Goal: Task Accomplishment & Management: Complete application form

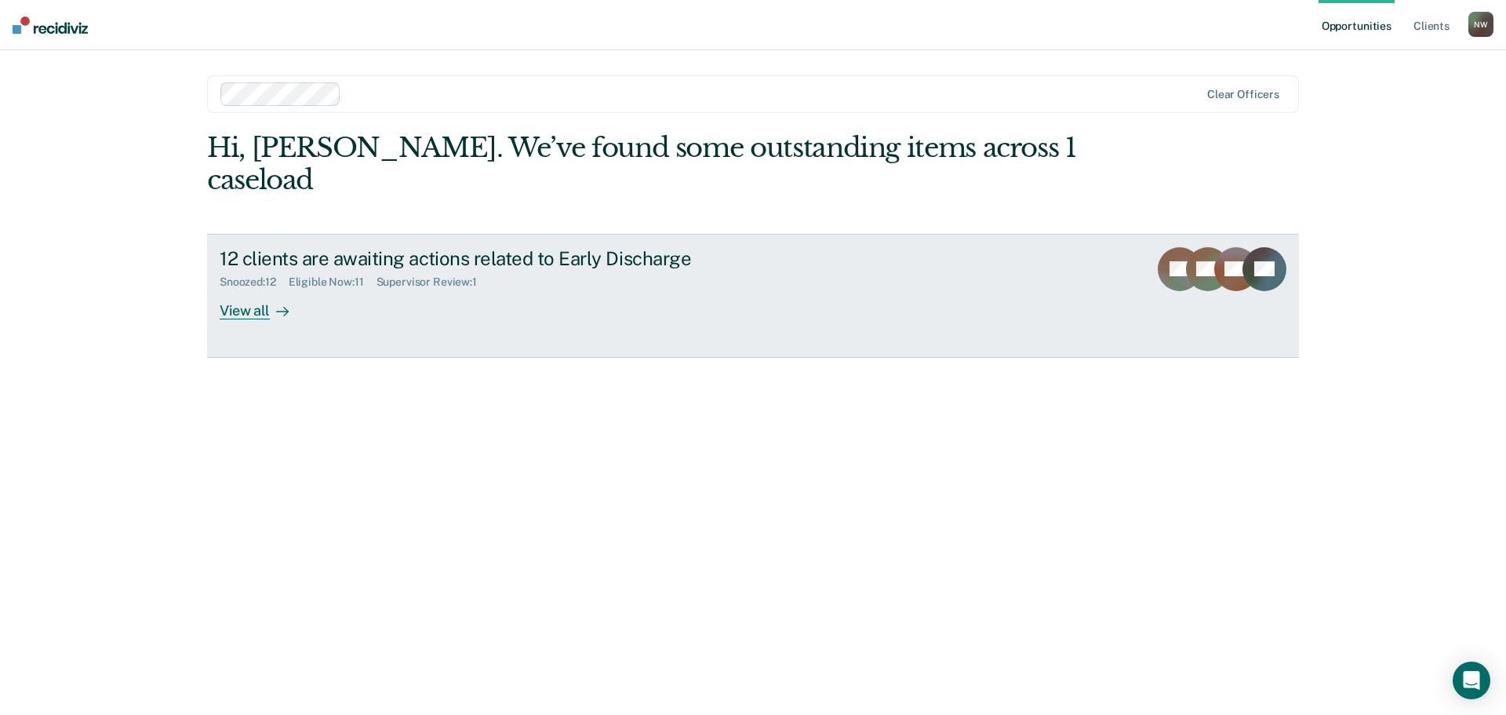
click at [265, 289] on div "View all" at bounding box center [264, 304] width 88 height 31
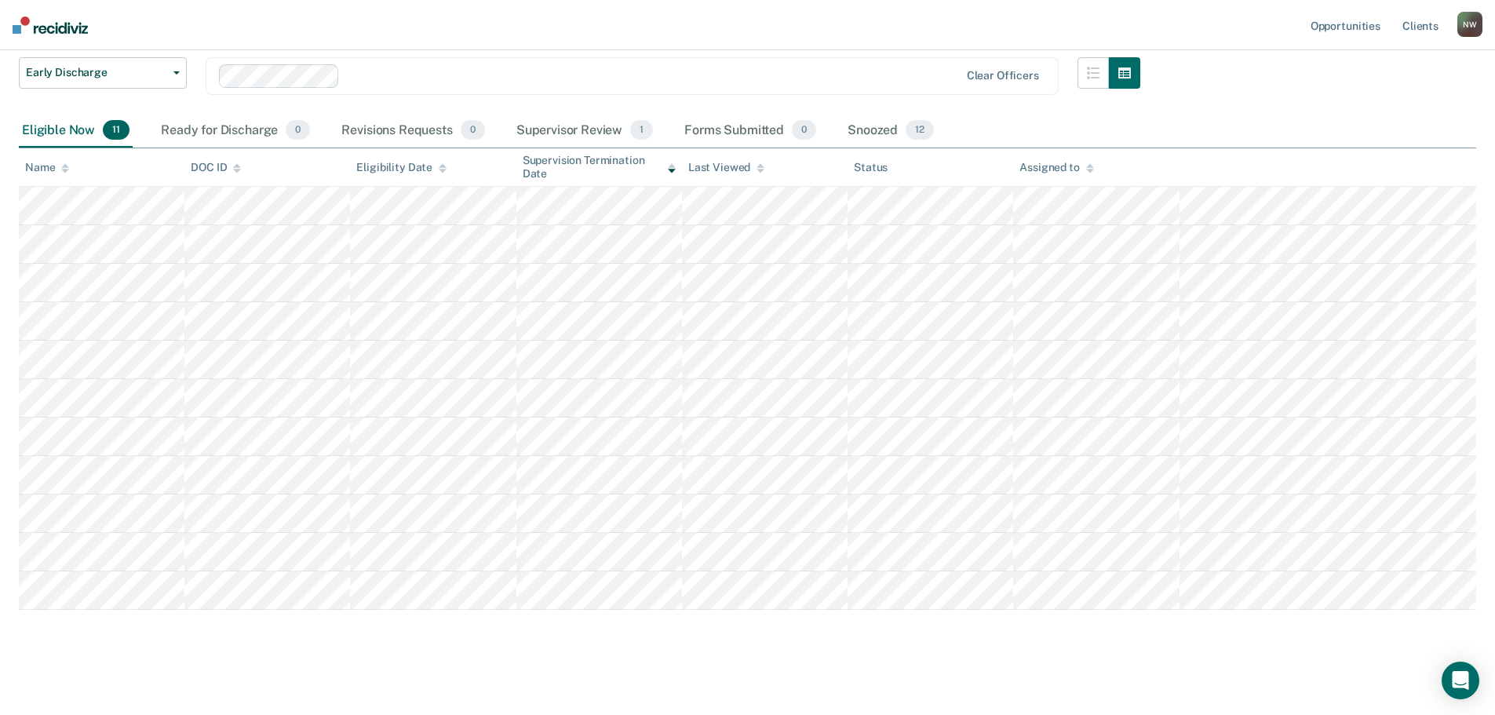
scroll to position [116, 0]
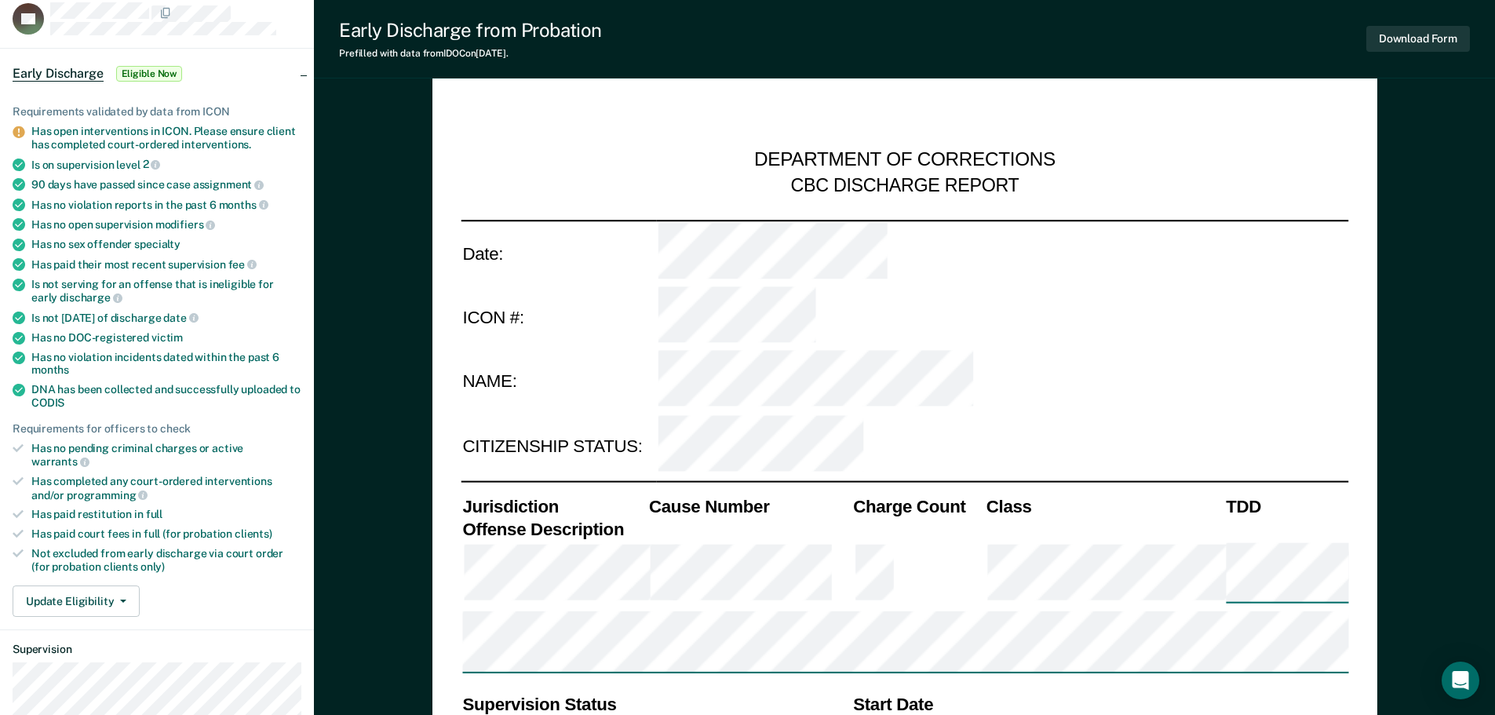
scroll to position [314, 0]
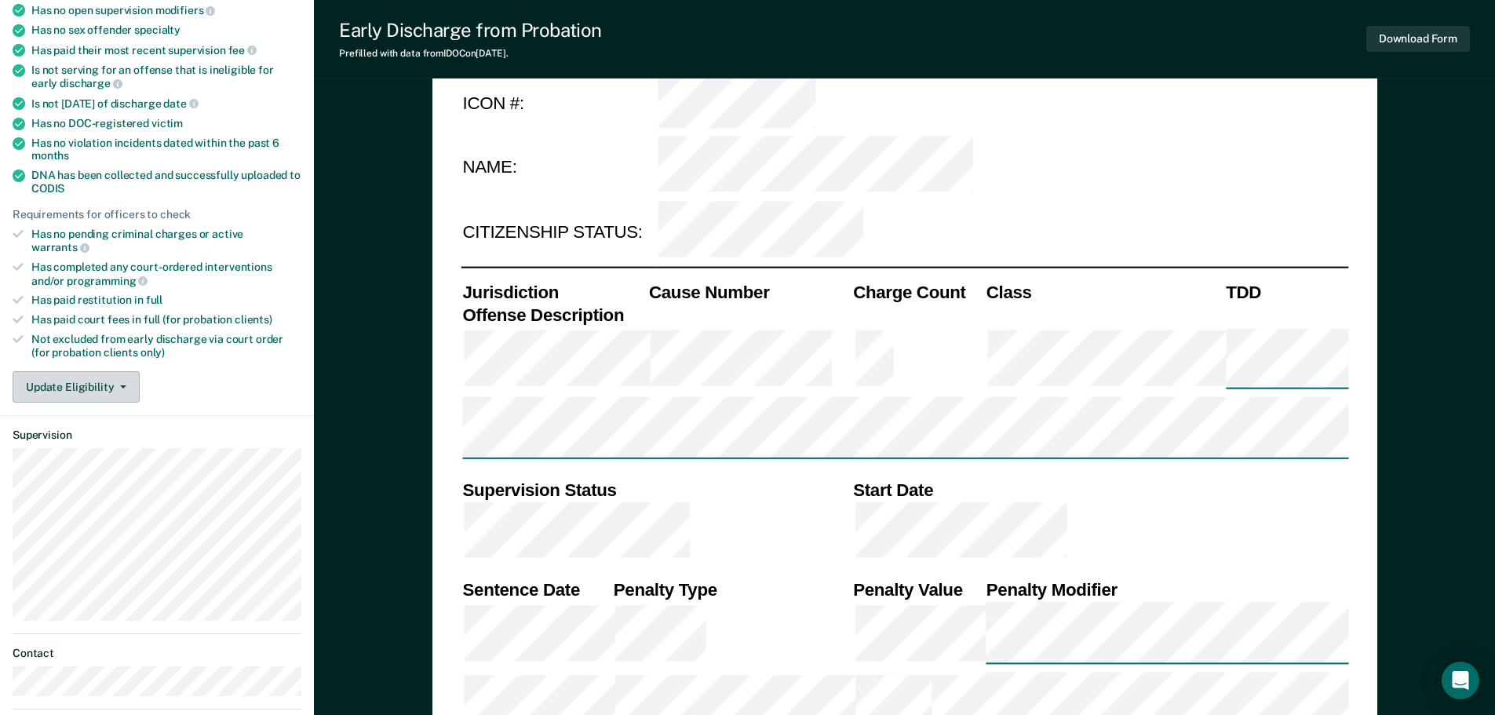
click at [95, 379] on button "Update Eligibility" at bounding box center [76, 386] width 127 height 31
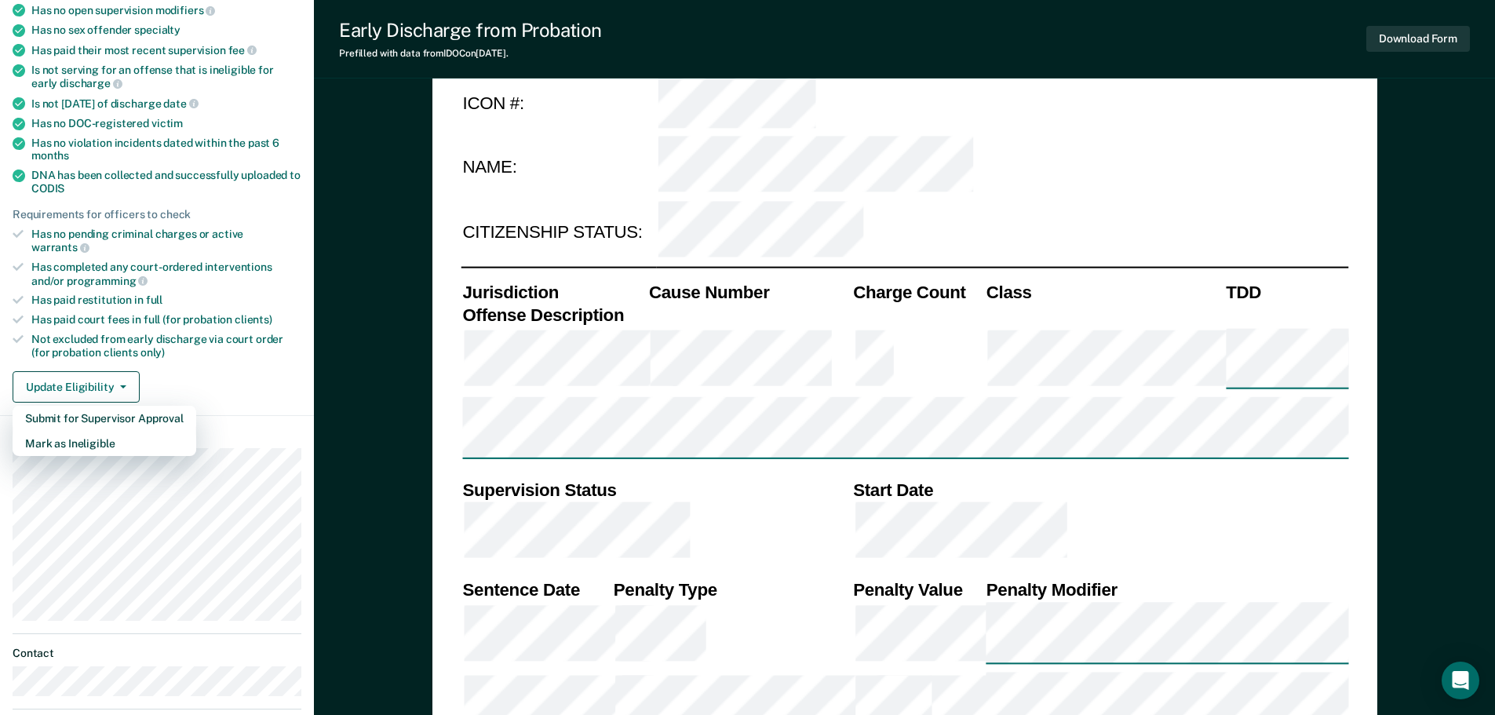
click at [272, 344] on div "Not excluded from early discharge via court order (for probation clients only)" at bounding box center [166, 346] width 270 height 27
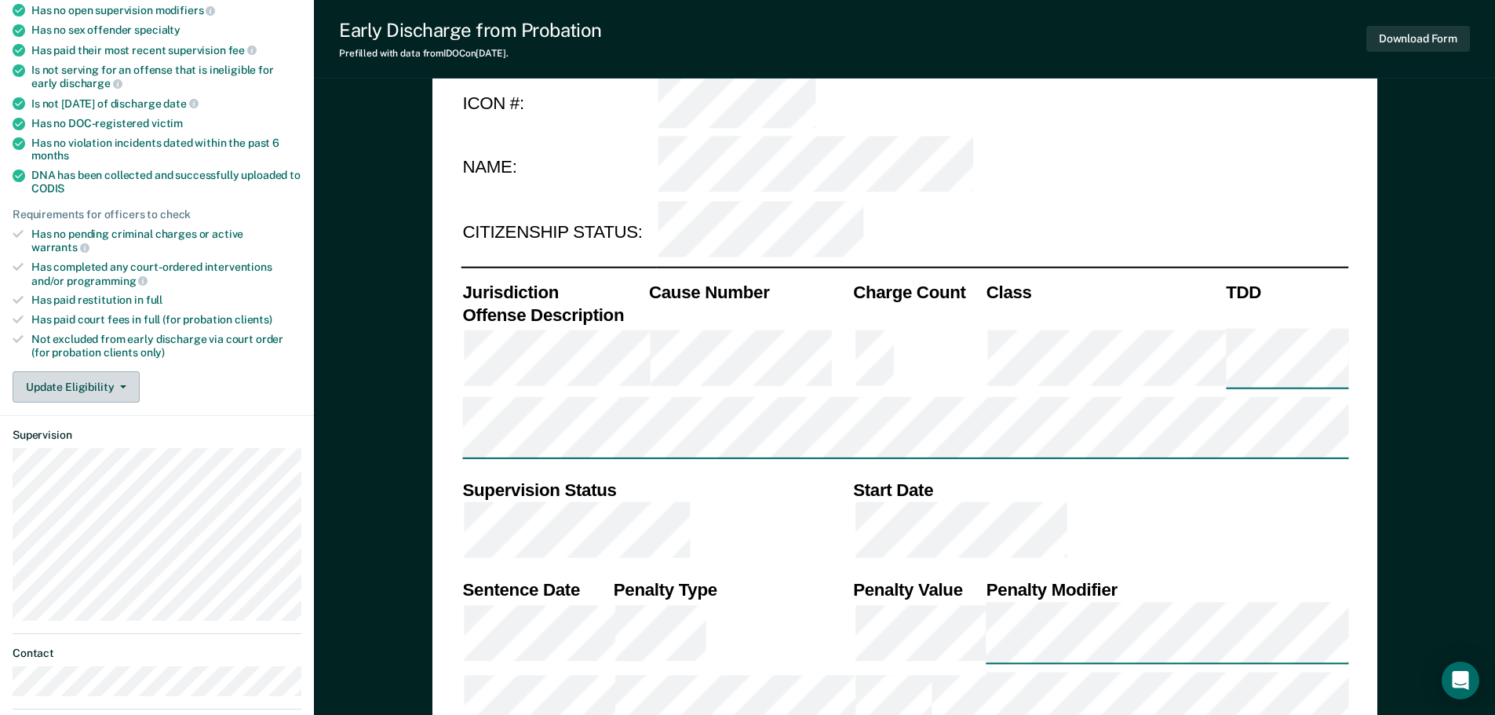
click at [126, 371] on button "Update Eligibility" at bounding box center [76, 386] width 127 height 31
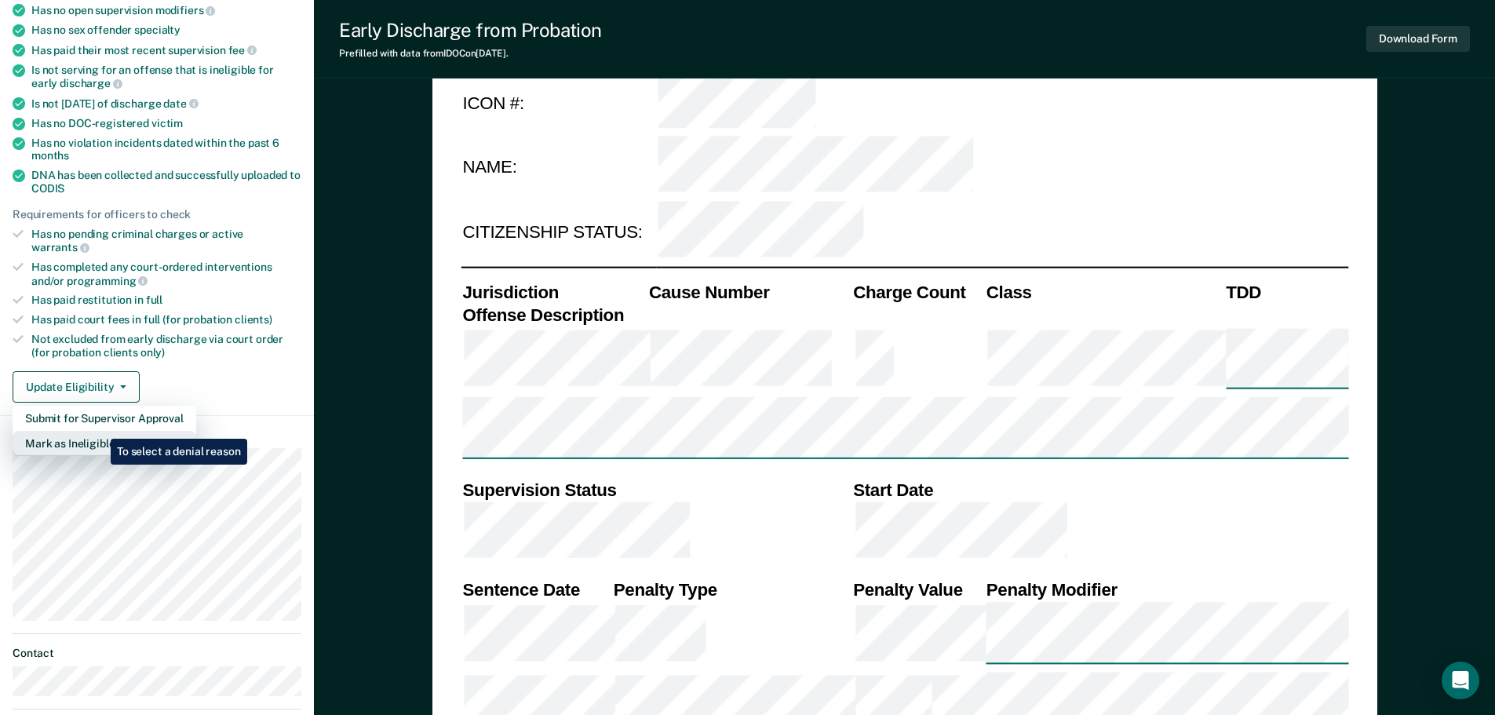
click at [100, 431] on button "Mark as Ineligible" at bounding box center [105, 443] width 184 height 25
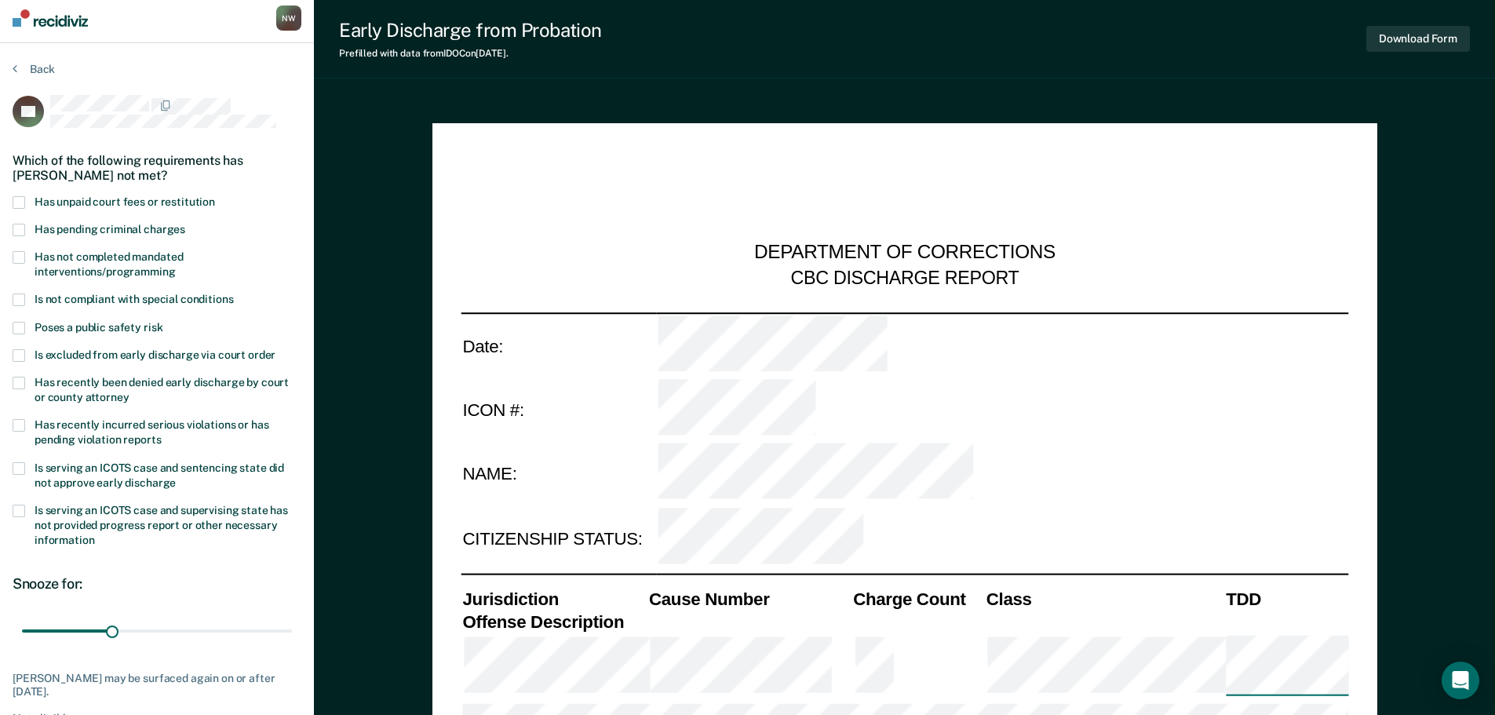
scroll to position [0, 0]
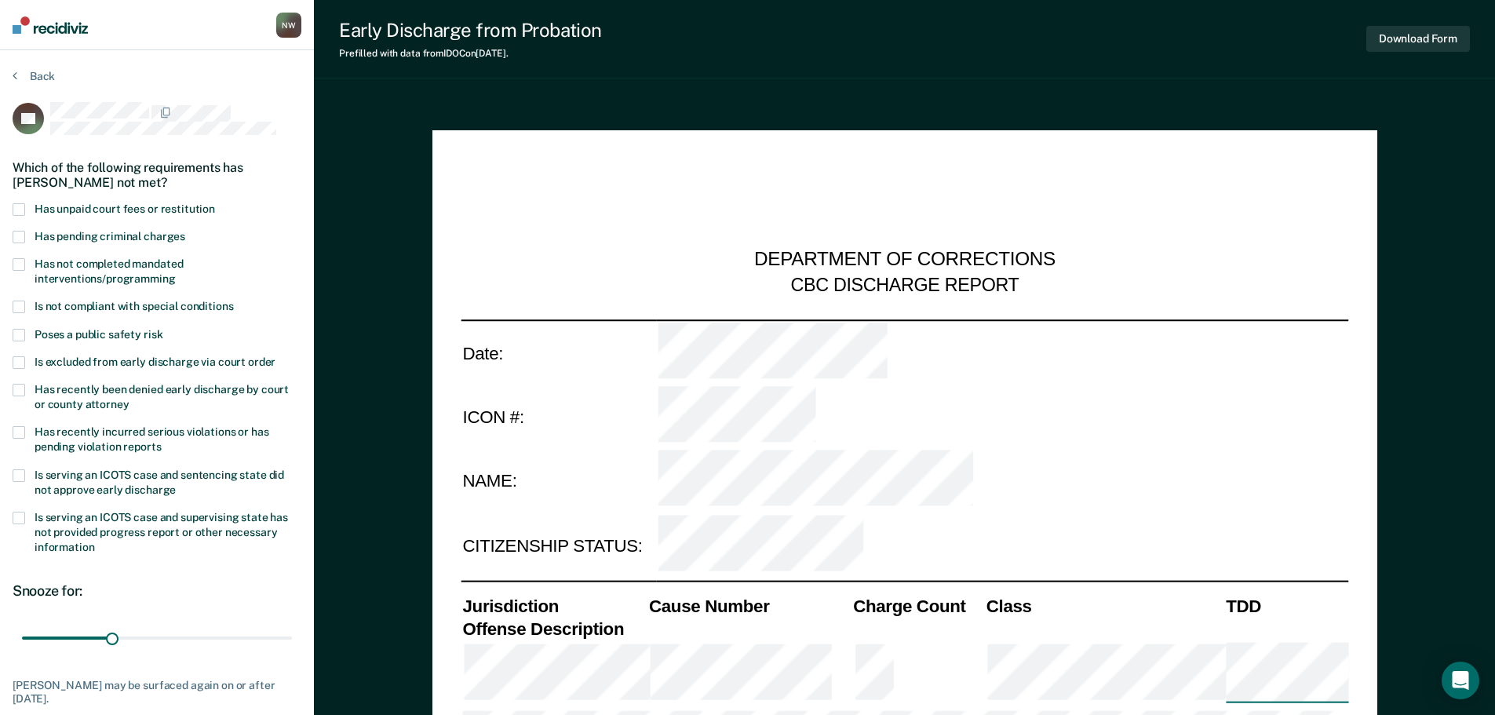
click at [20, 473] on span at bounding box center [19, 475] width 13 height 13
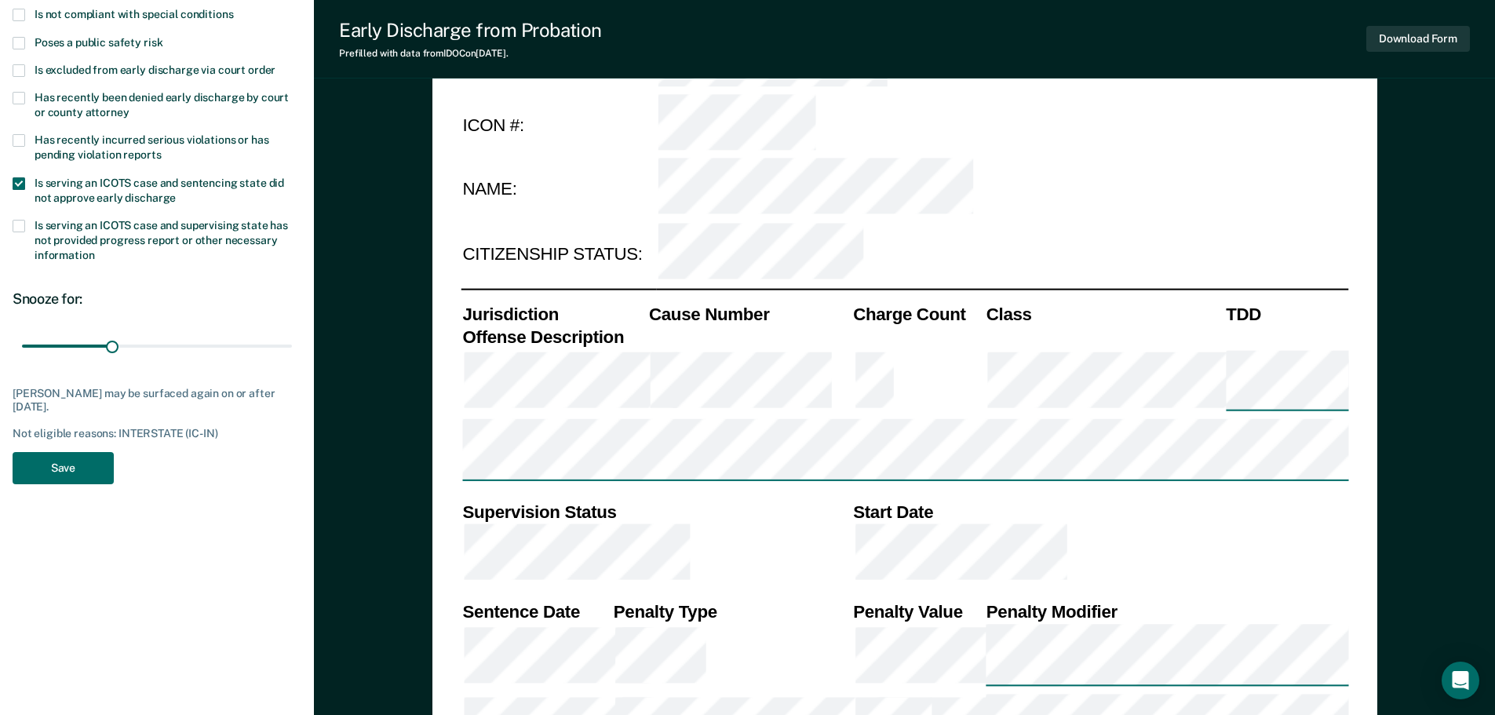
scroll to position [314, 0]
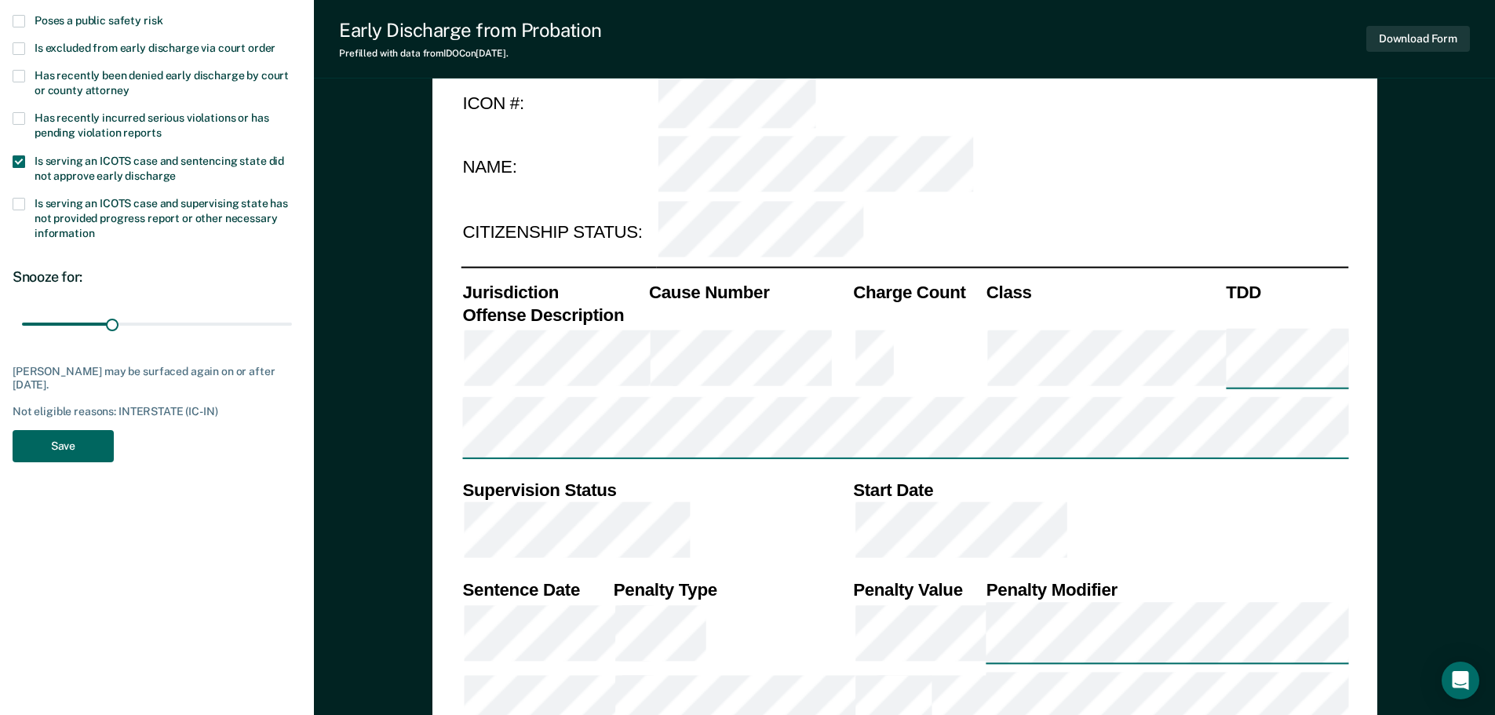
click at [81, 453] on button "Save" at bounding box center [63, 446] width 101 height 32
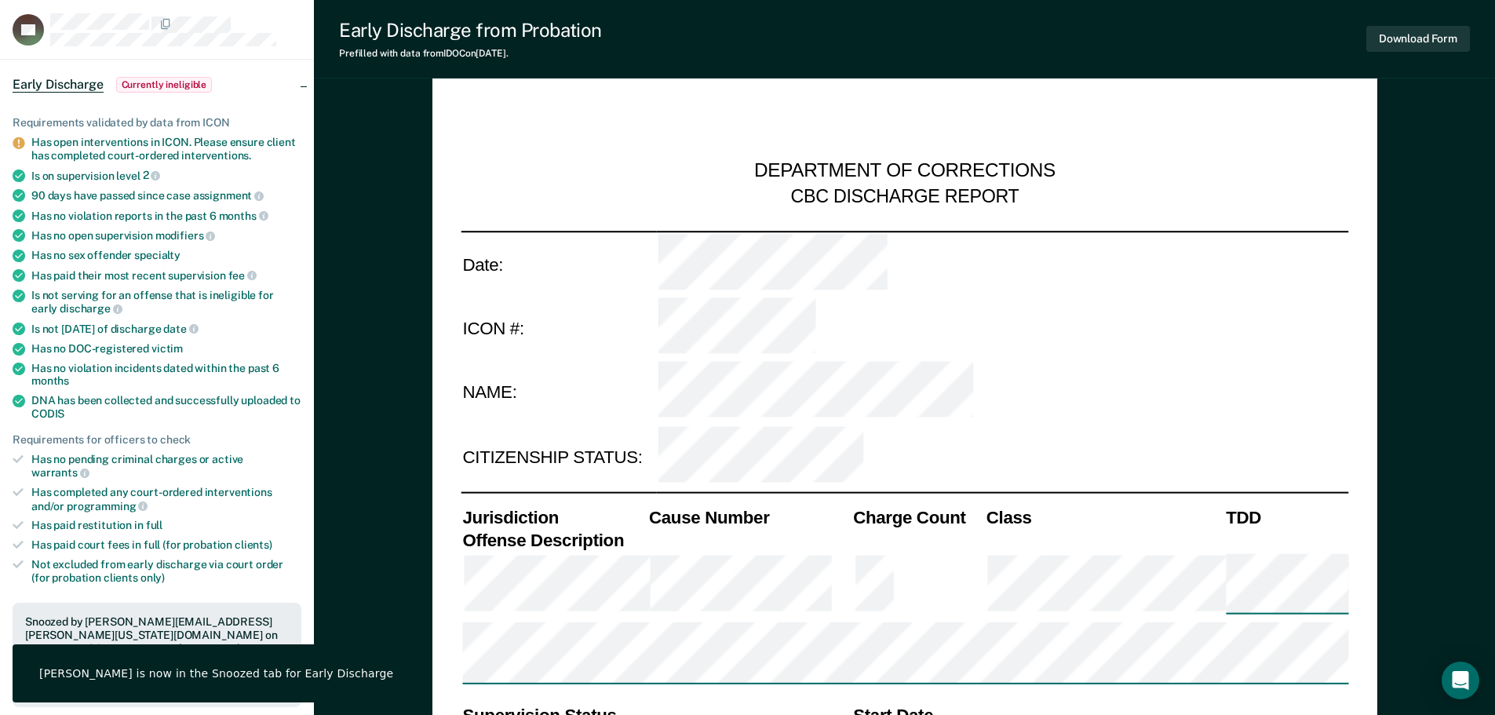
scroll to position [0, 0]
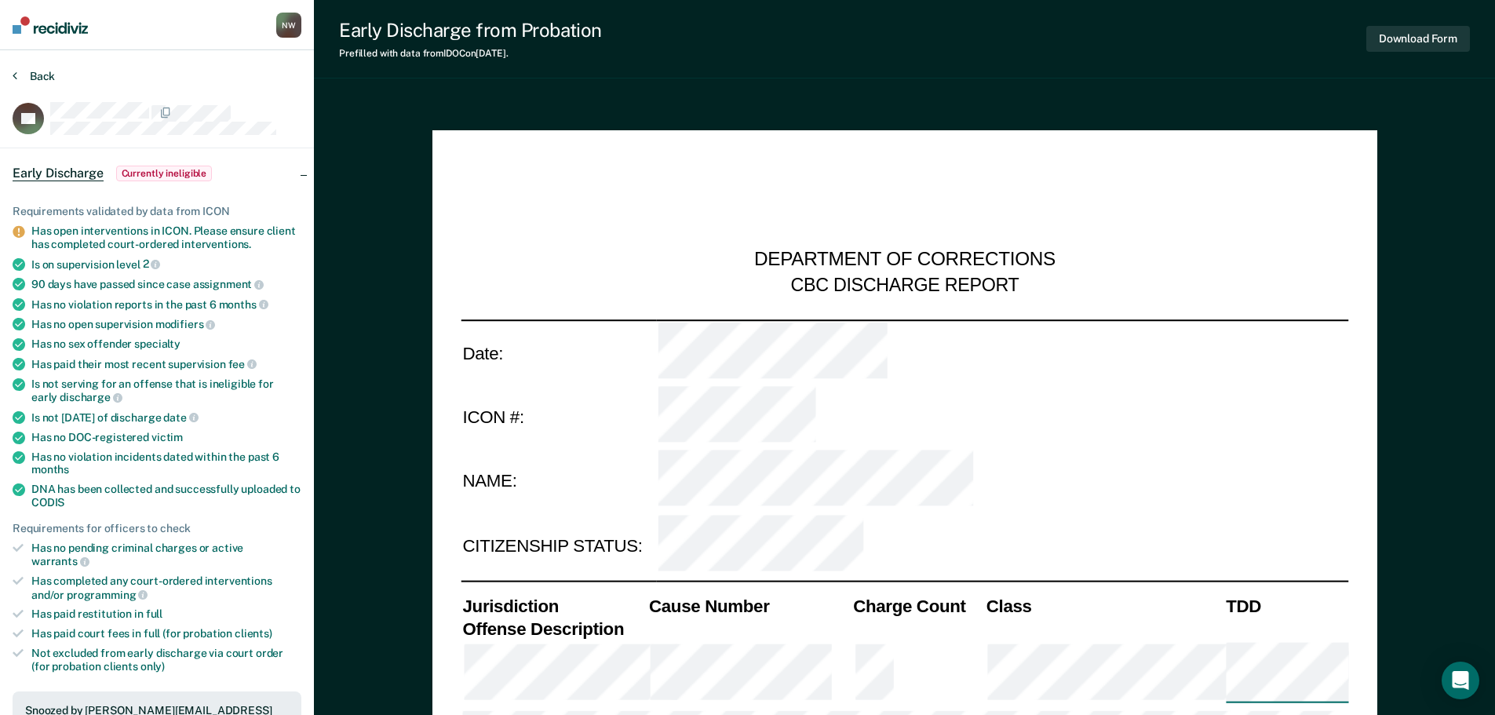
click at [33, 75] on button "Back" at bounding box center [34, 76] width 42 height 14
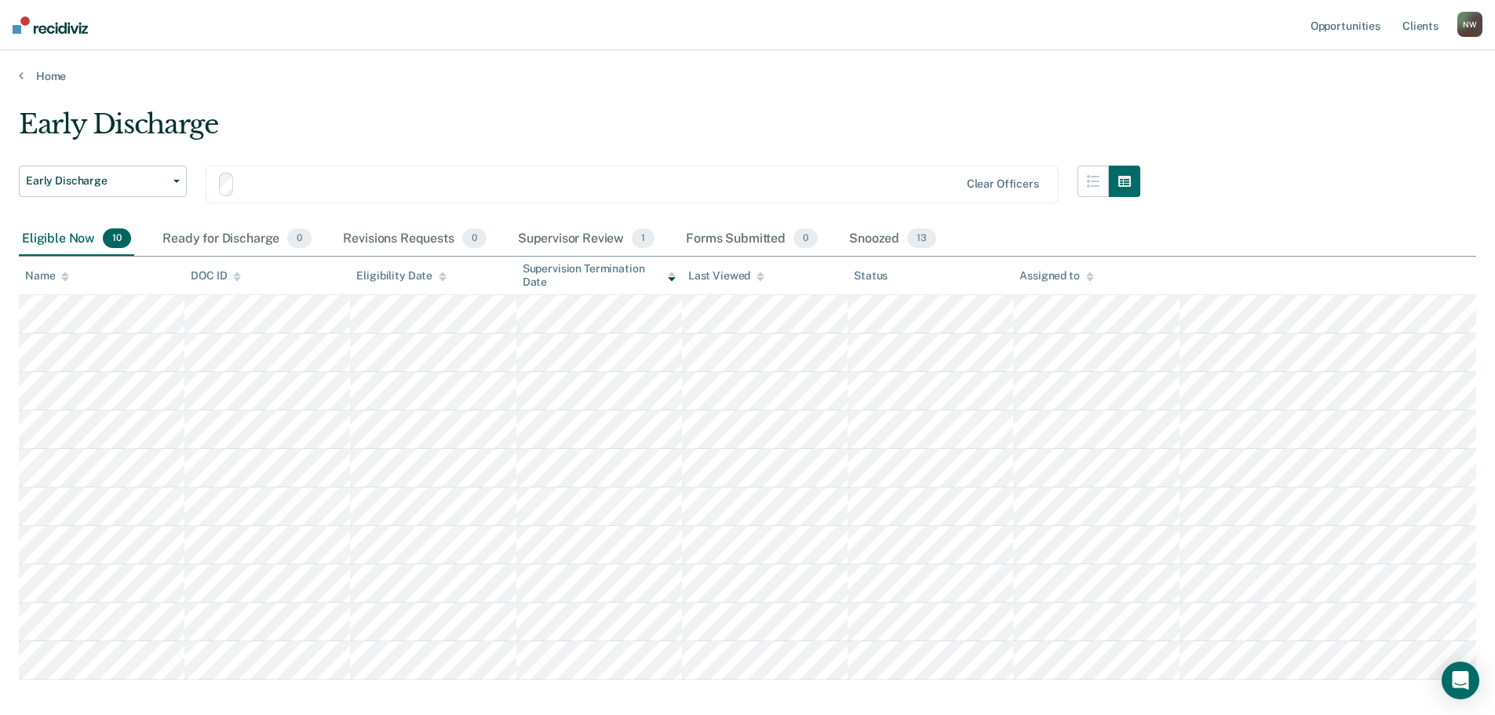
scroll to position [78, 0]
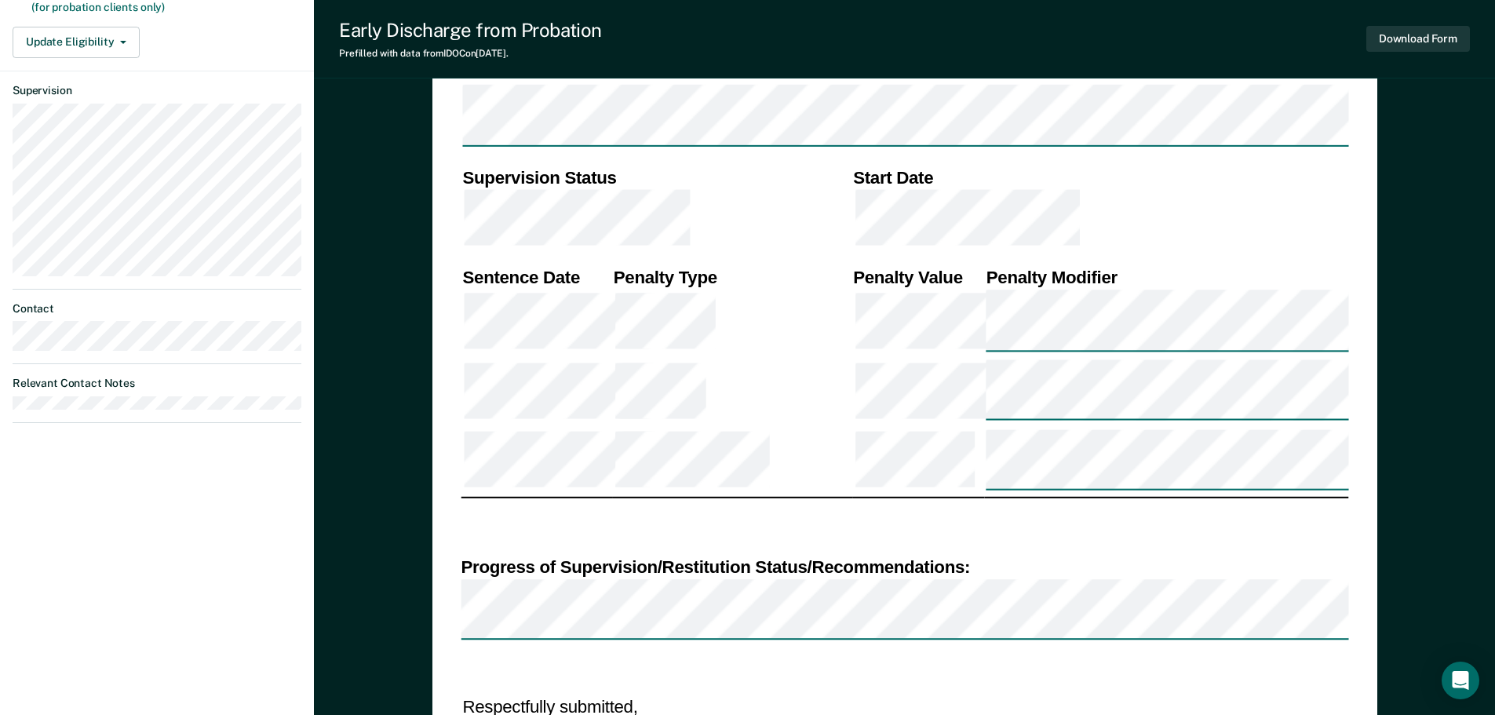
scroll to position [628, 0]
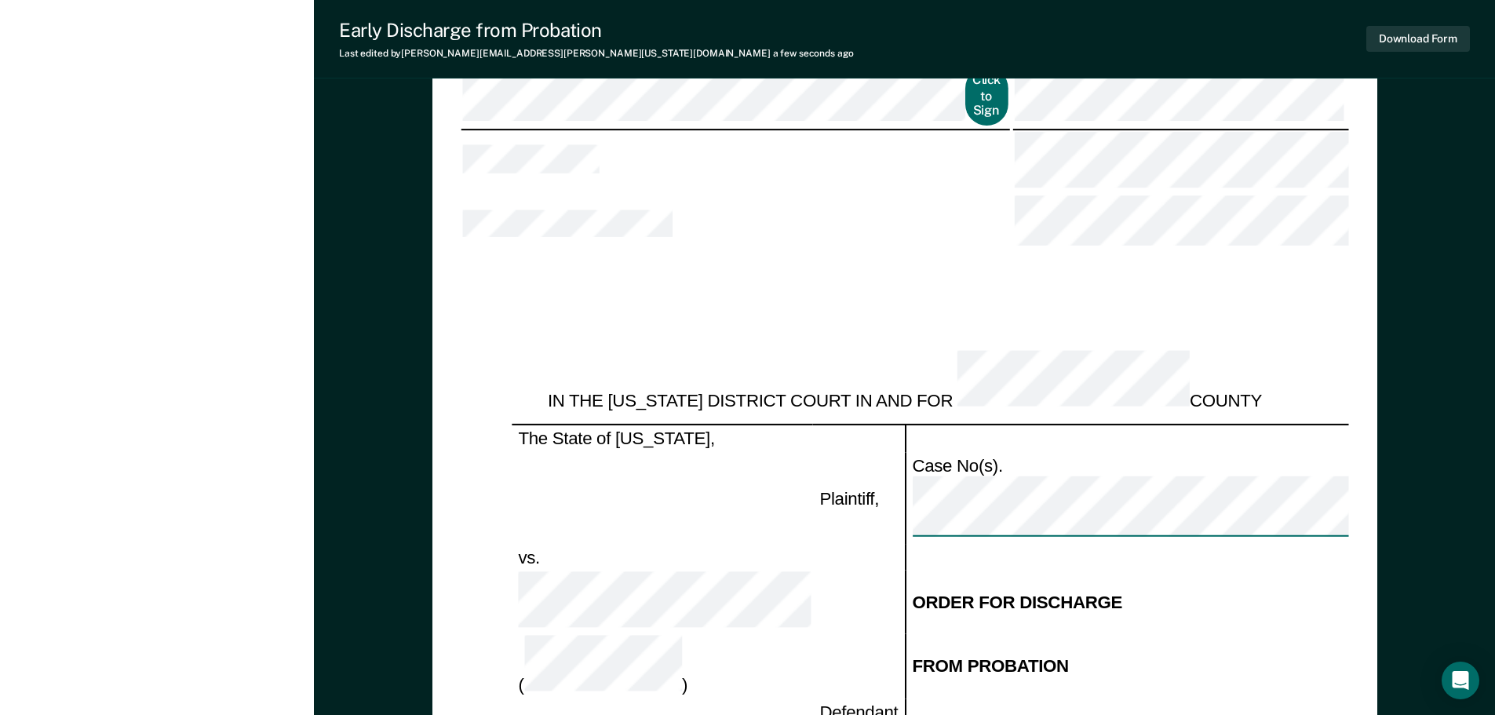
scroll to position [1334, 0]
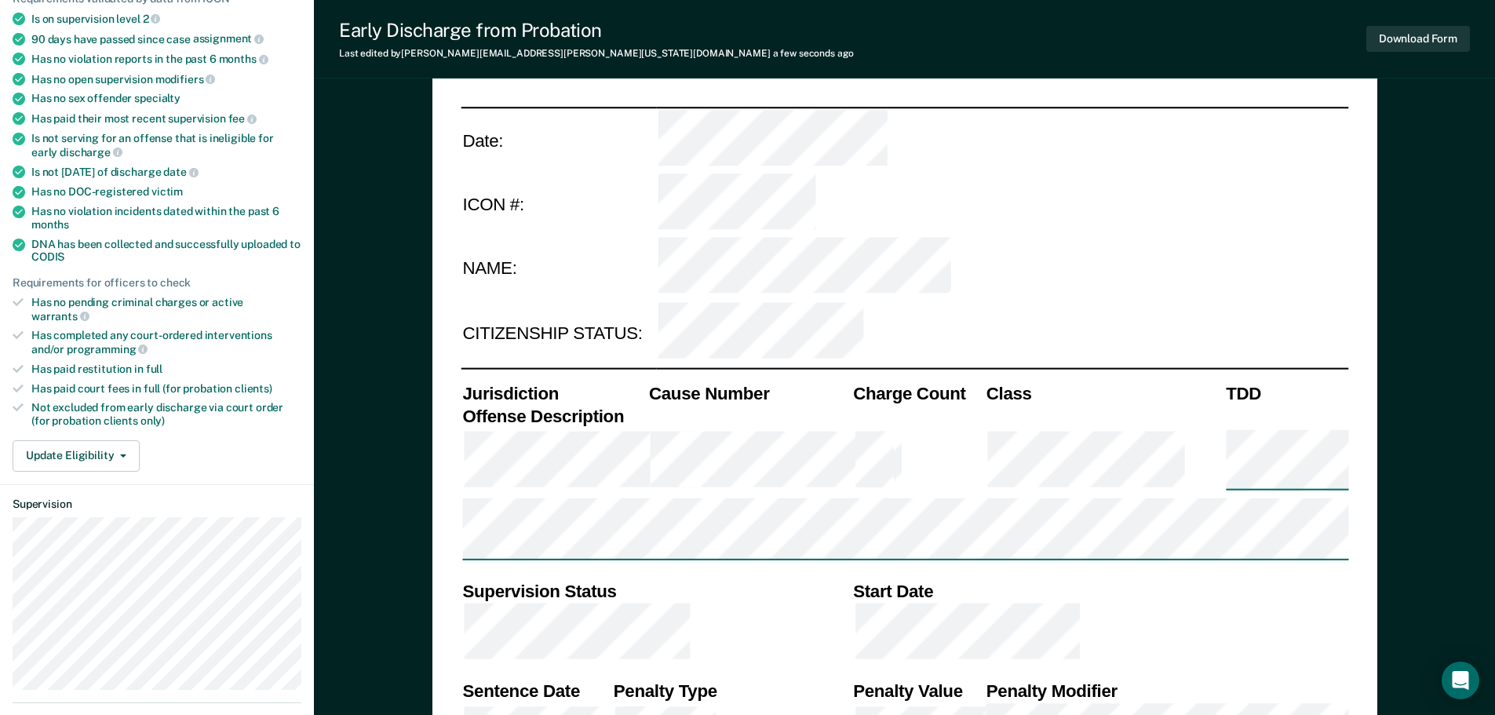
scroll to position [235, 0]
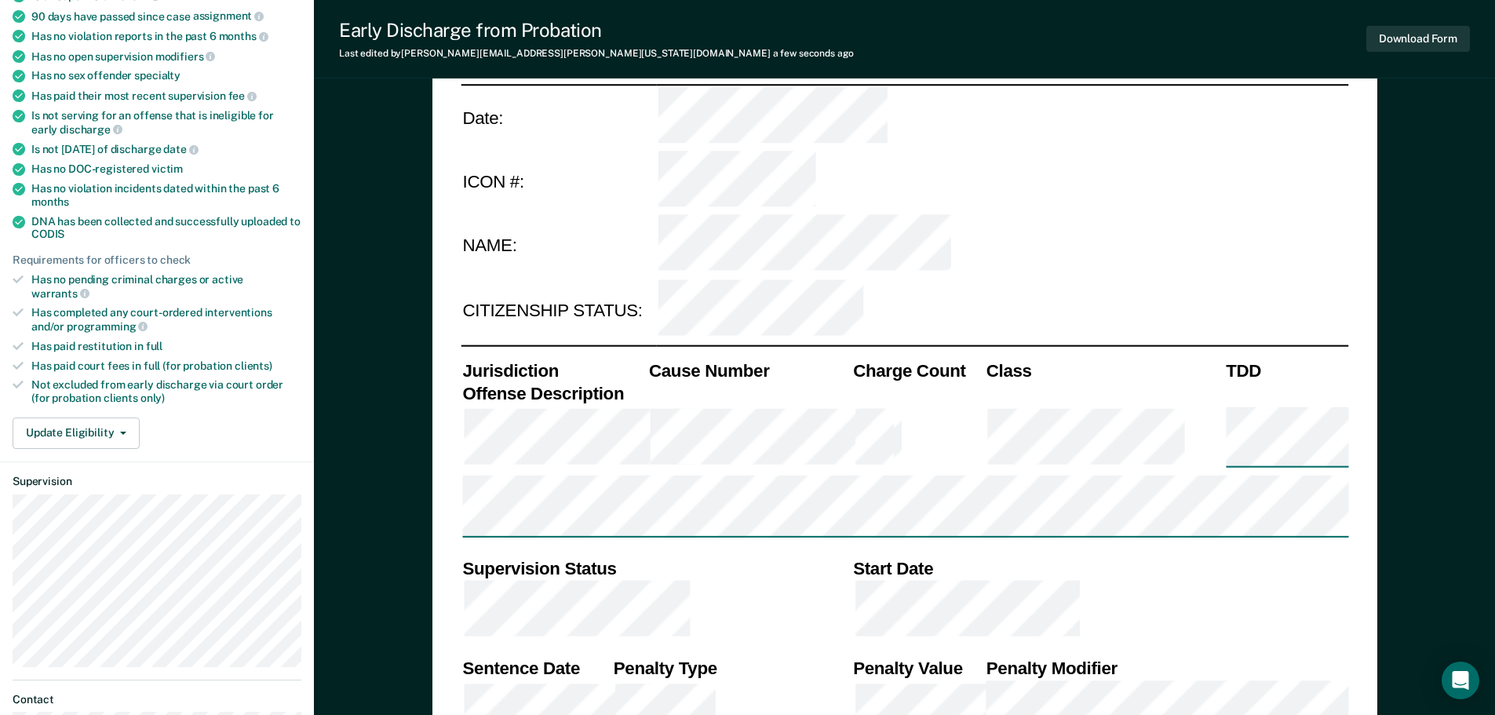
click at [1269, 557] on th "Start Date" at bounding box center [1099, 568] width 497 height 23
click at [111, 422] on button "Update Eligibility" at bounding box center [76, 432] width 127 height 31
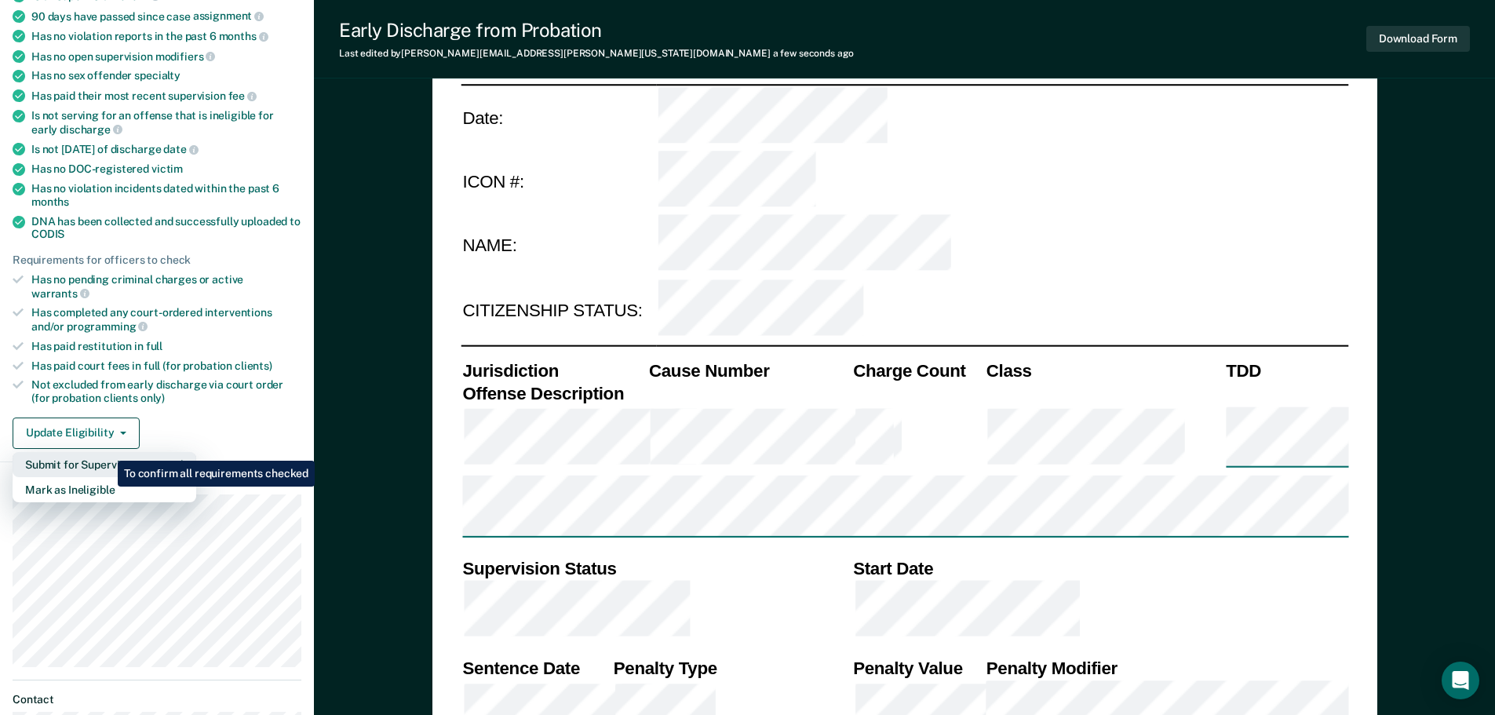
click at [106, 452] on button "Submit for Supervisor Approval" at bounding box center [105, 464] width 184 height 25
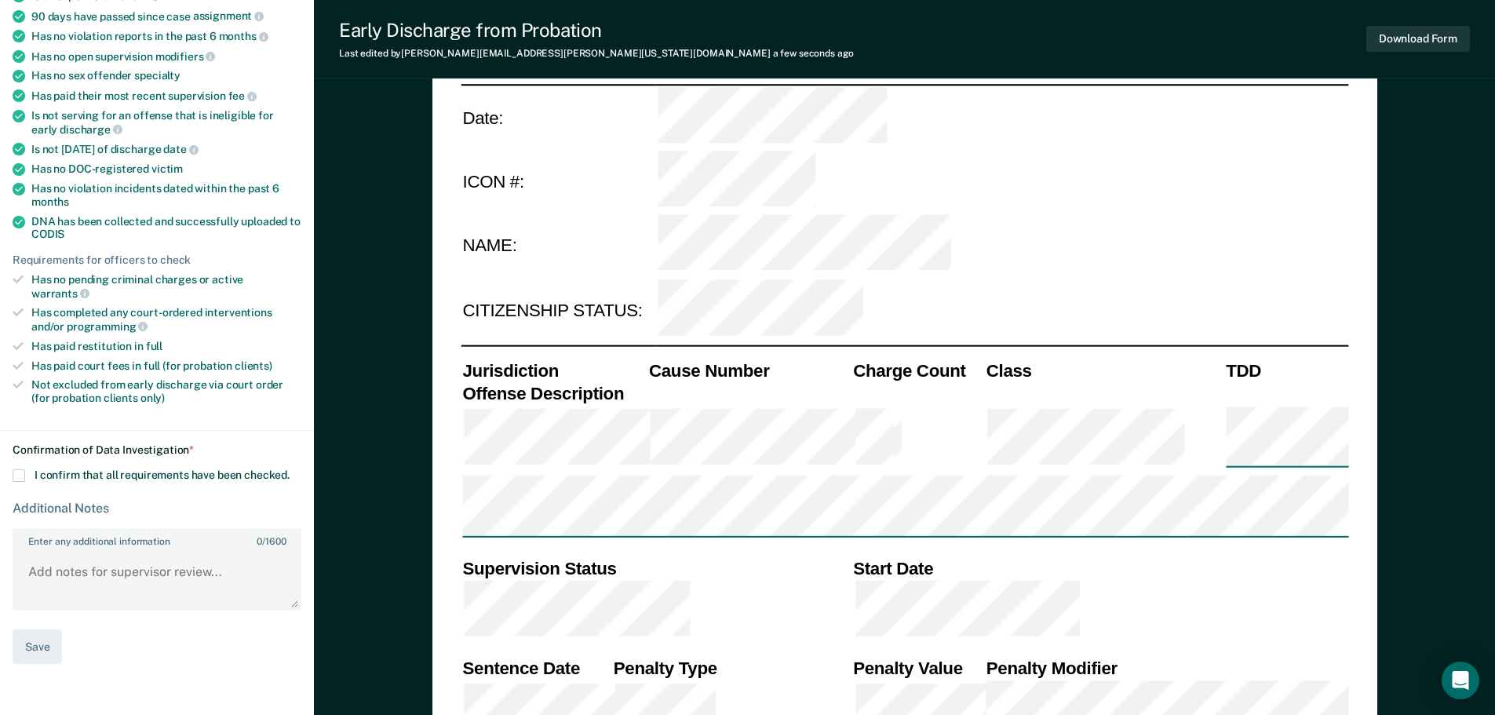
click at [17, 469] on span at bounding box center [19, 475] width 13 height 13
click at [289, 469] on input "I confirm that all requirements have been checked." at bounding box center [289, 469] width 0 height 0
click at [42, 633] on button "Save" at bounding box center [37, 646] width 49 height 35
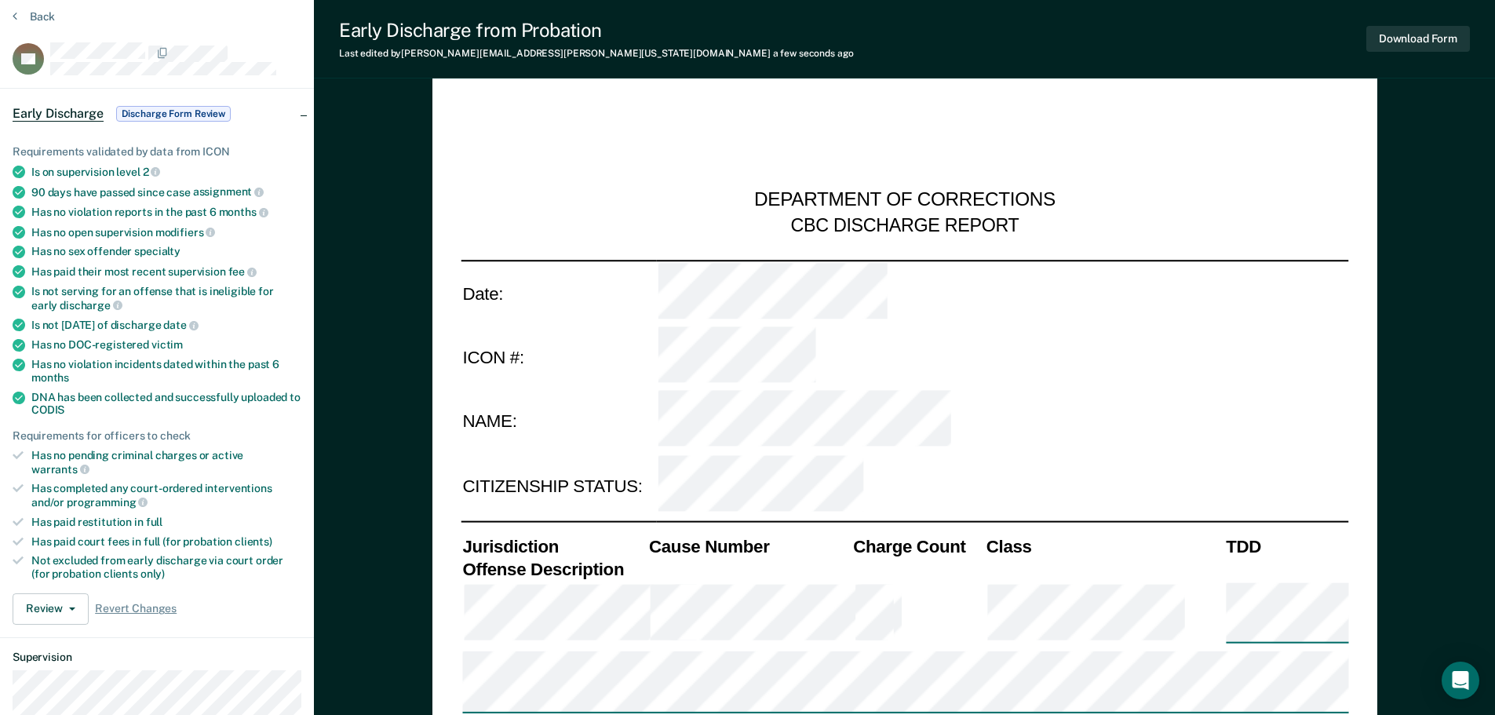
scroll to position [0, 0]
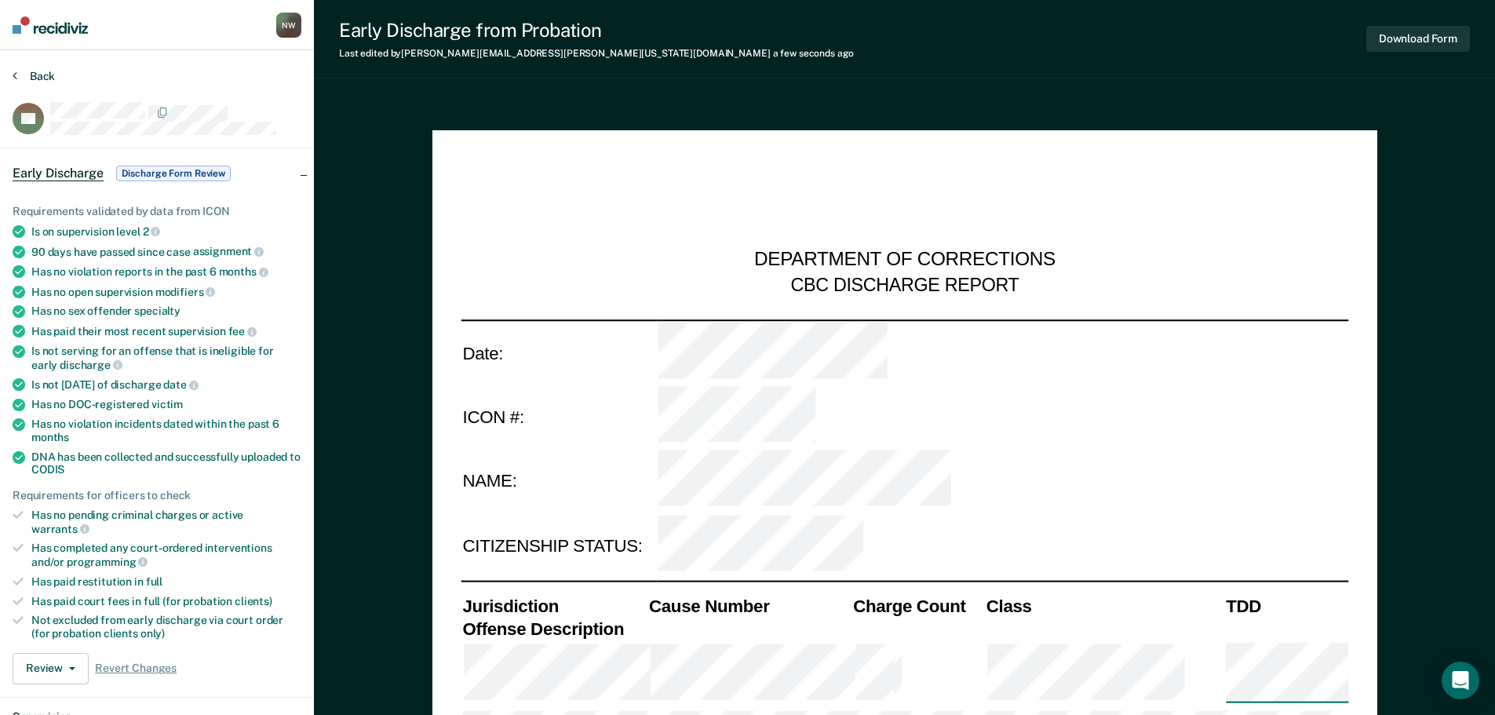
click at [40, 80] on button "Back" at bounding box center [34, 76] width 42 height 14
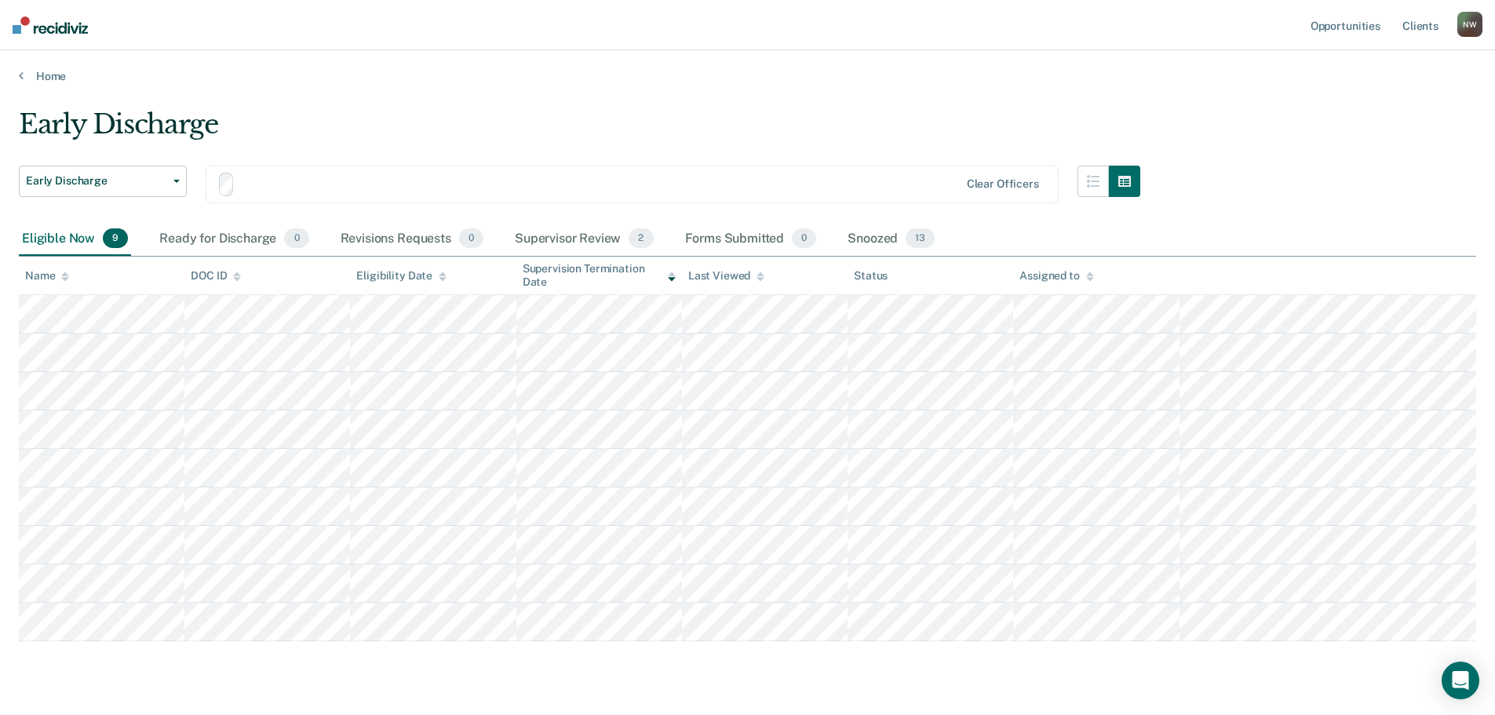
scroll to position [39, 0]
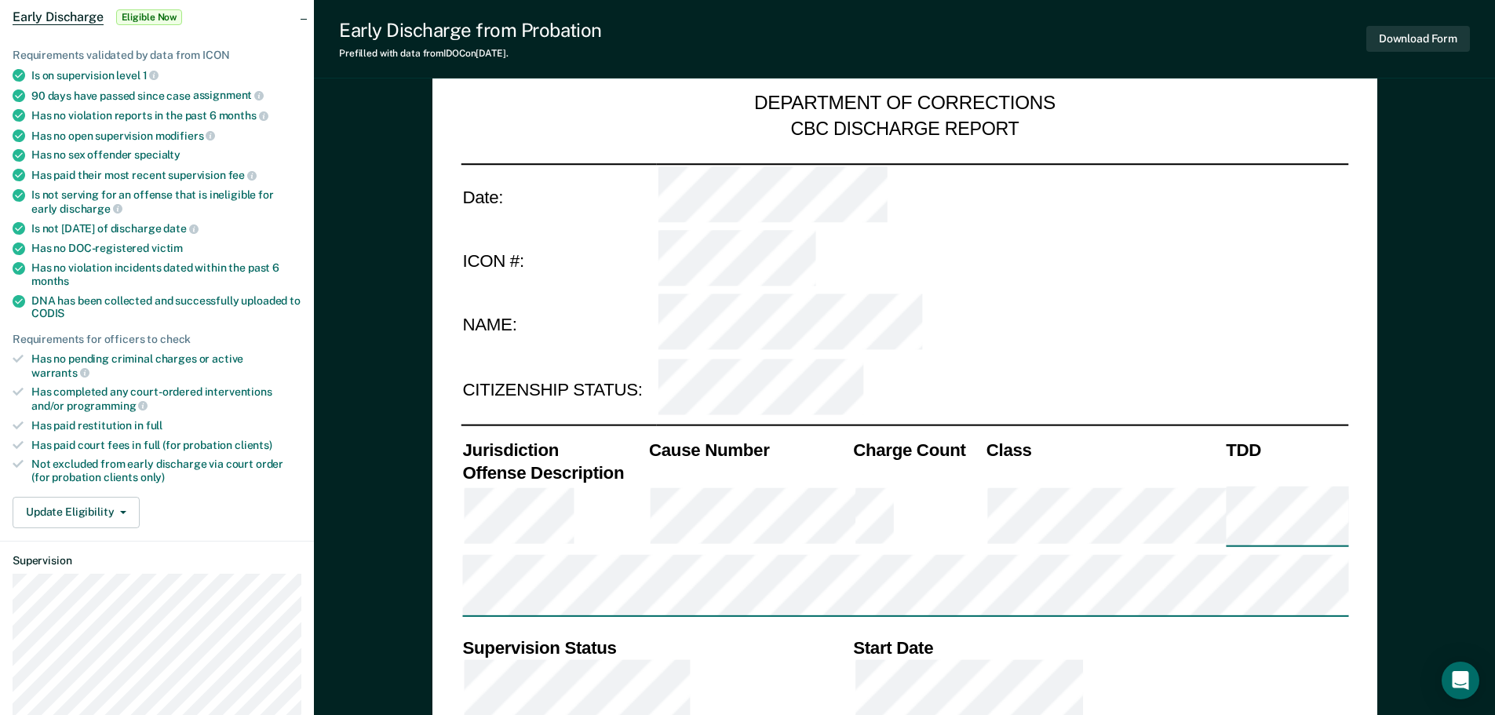
scroll to position [157, 0]
click at [93, 504] on button "Update Eligibility" at bounding box center [76, 511] width 127 height 31
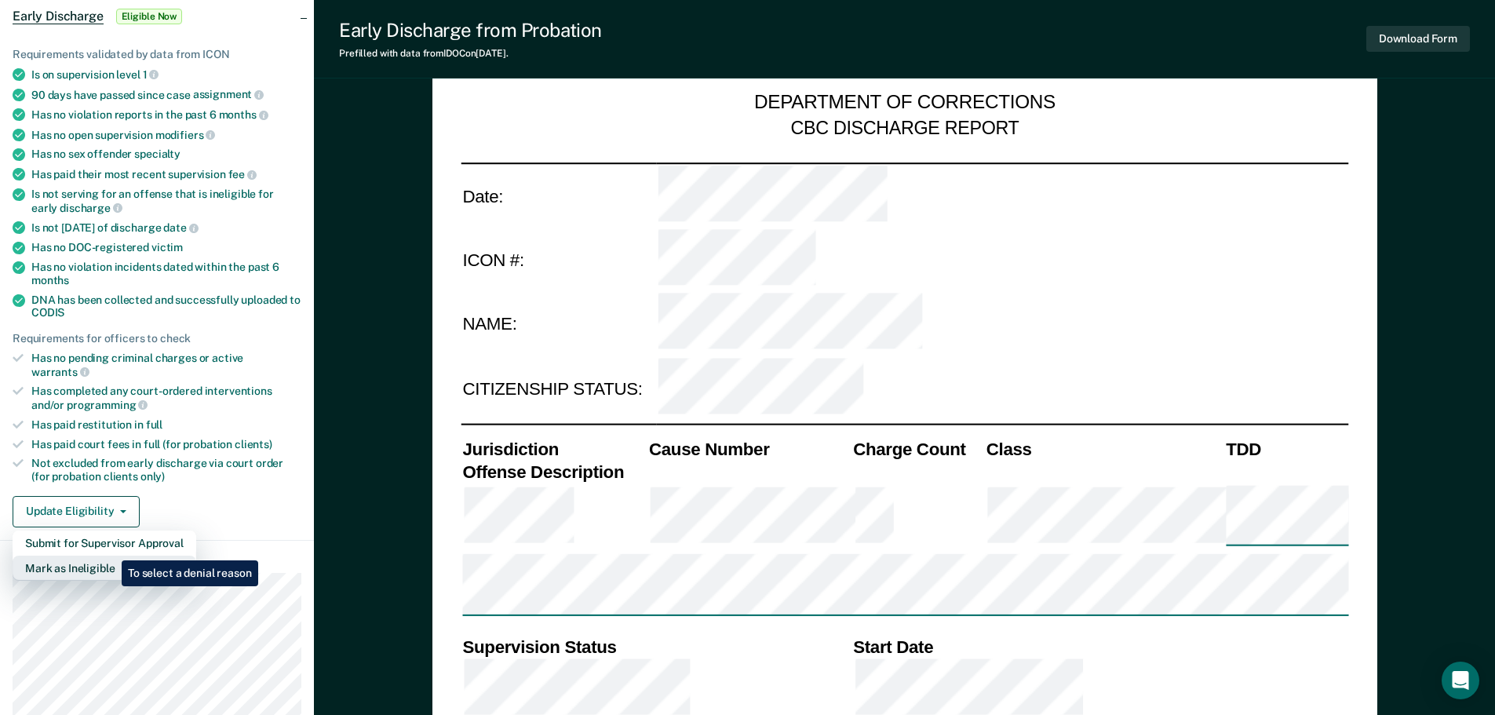
click at [110, 555] on button "Mark as Ineligible" at bounding box center [105, 567] width 184 height 25
type textarea "x"
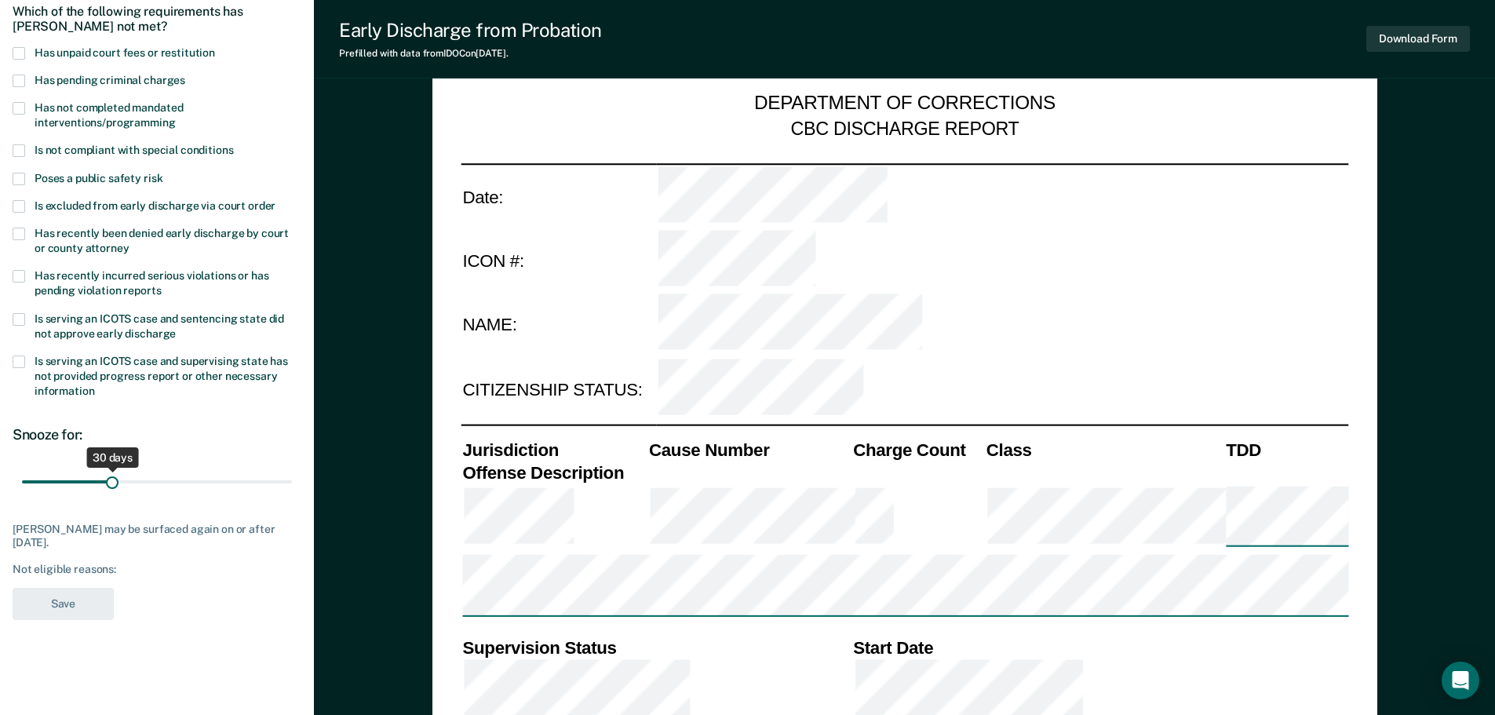
scroll to position [0, 0]
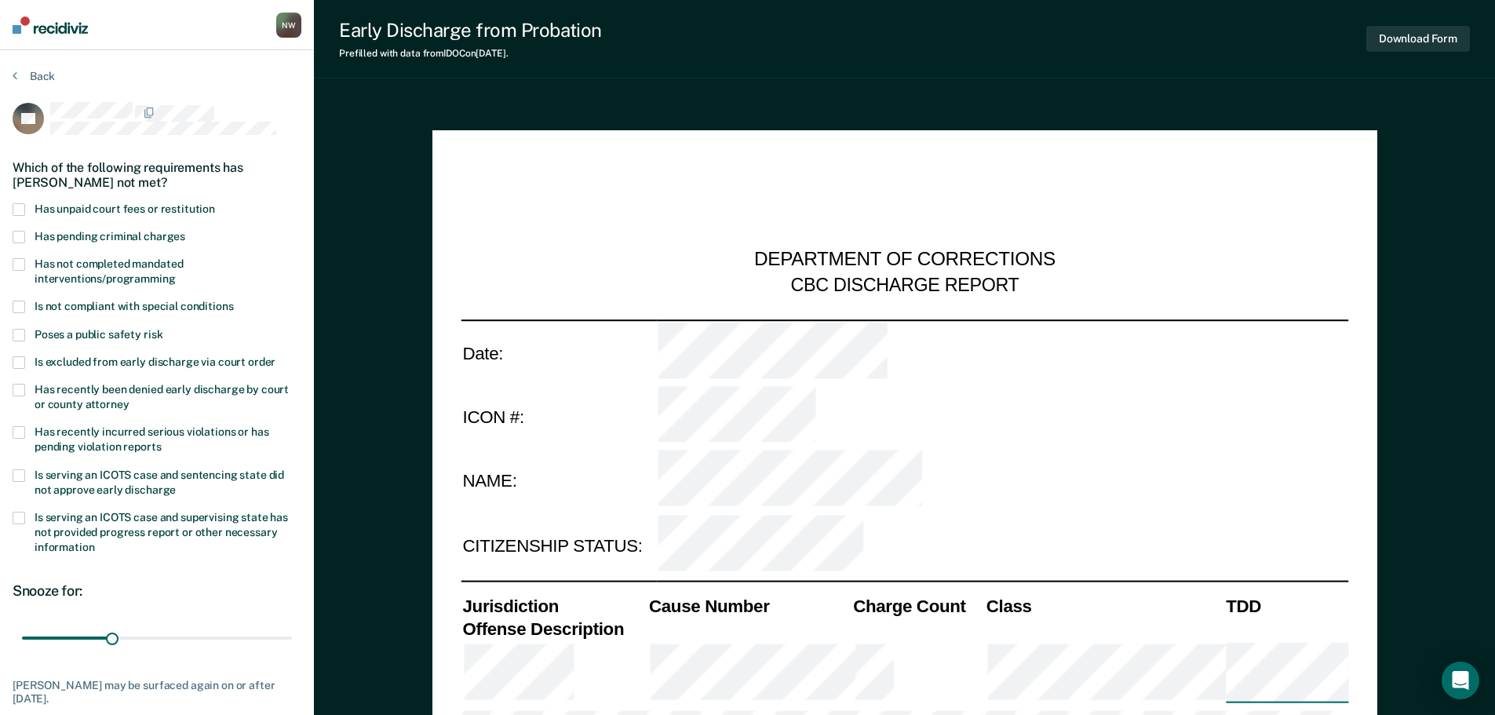
click at [21, 475] on span at bounding box center [19, 475] width 13 height 13
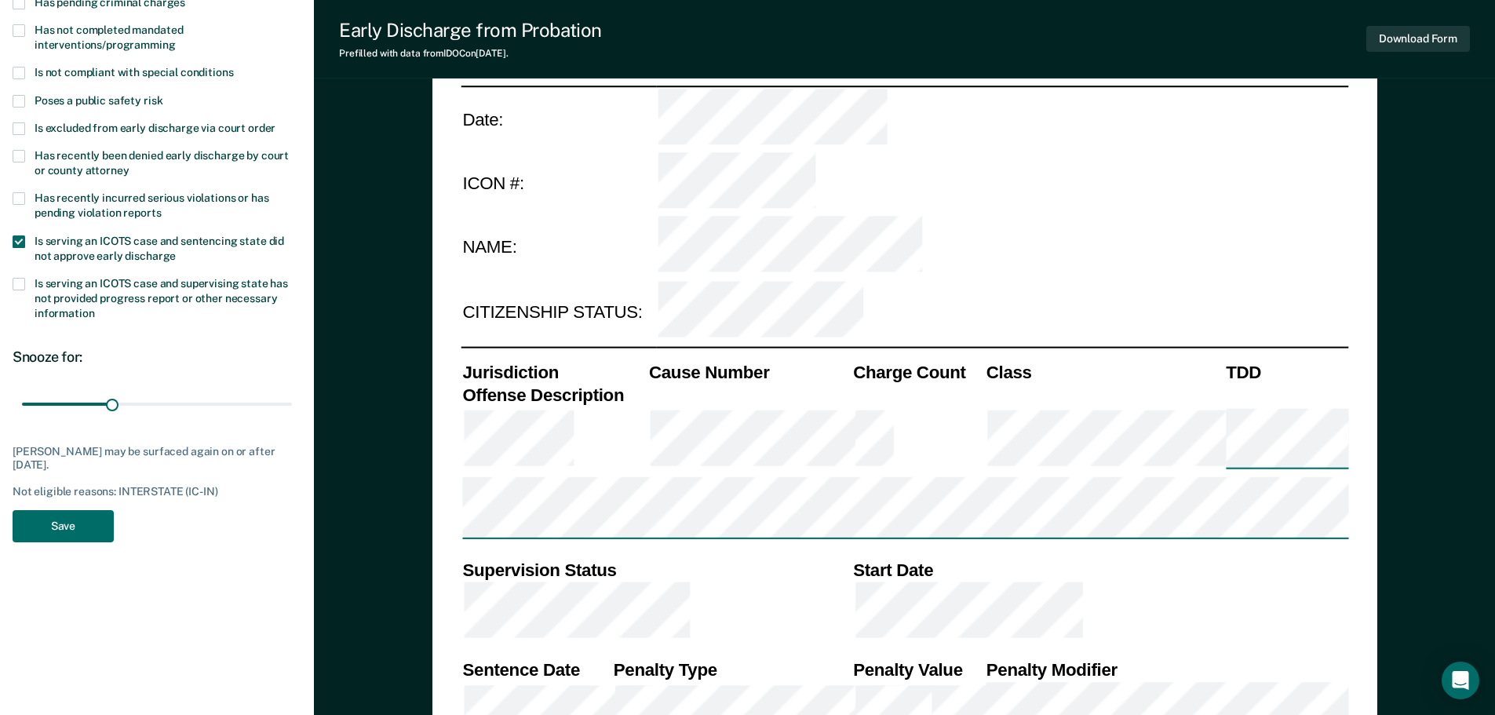
scroll to position [235, 0]
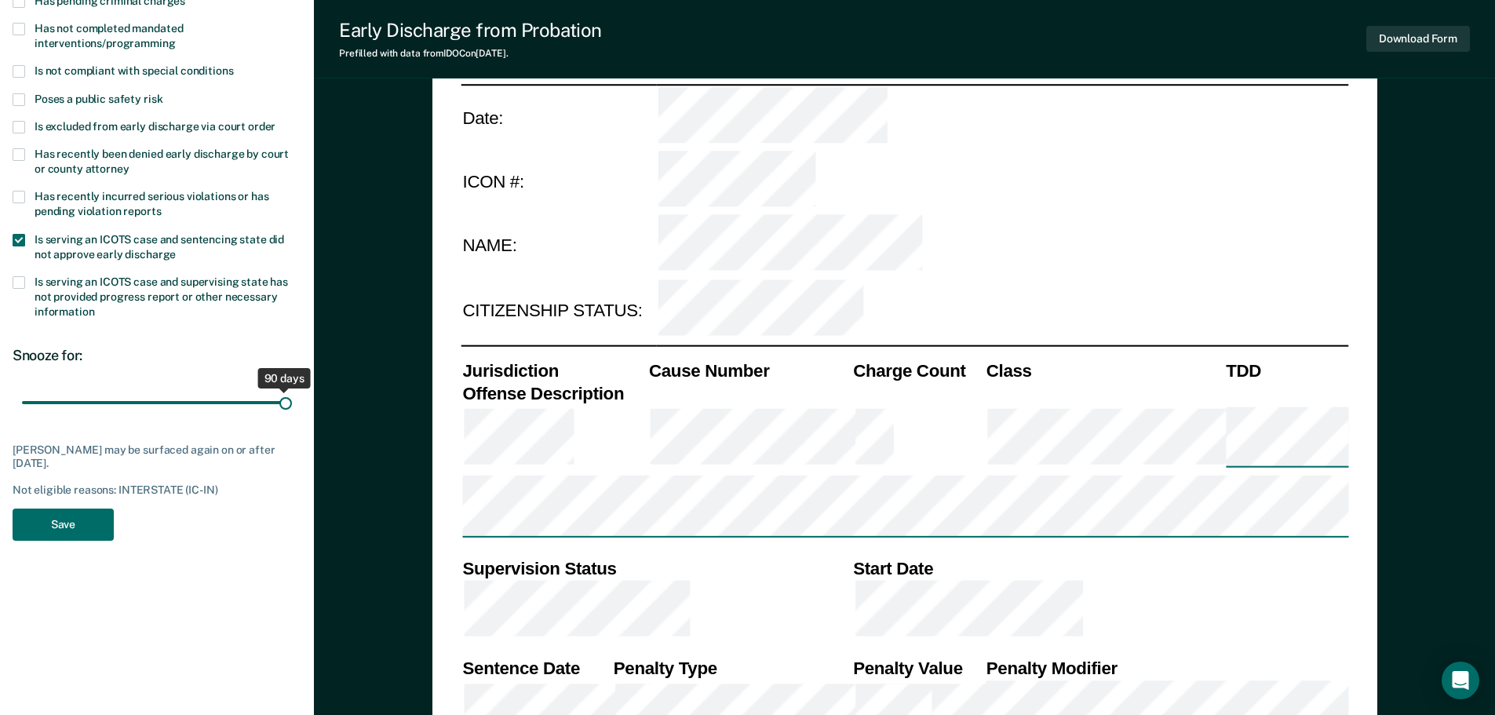
drag, startPoint x: 111, startPoint y: 398, endPoint x: 379, endPoint y: 398, distance: 268.3
type input "90"
click at [292, 398] on input "range" at bounding box center [157, 401] width 270 height 27
click at [62, 531] on button "Save" at bounding box center [63, 524] width 101 height 32
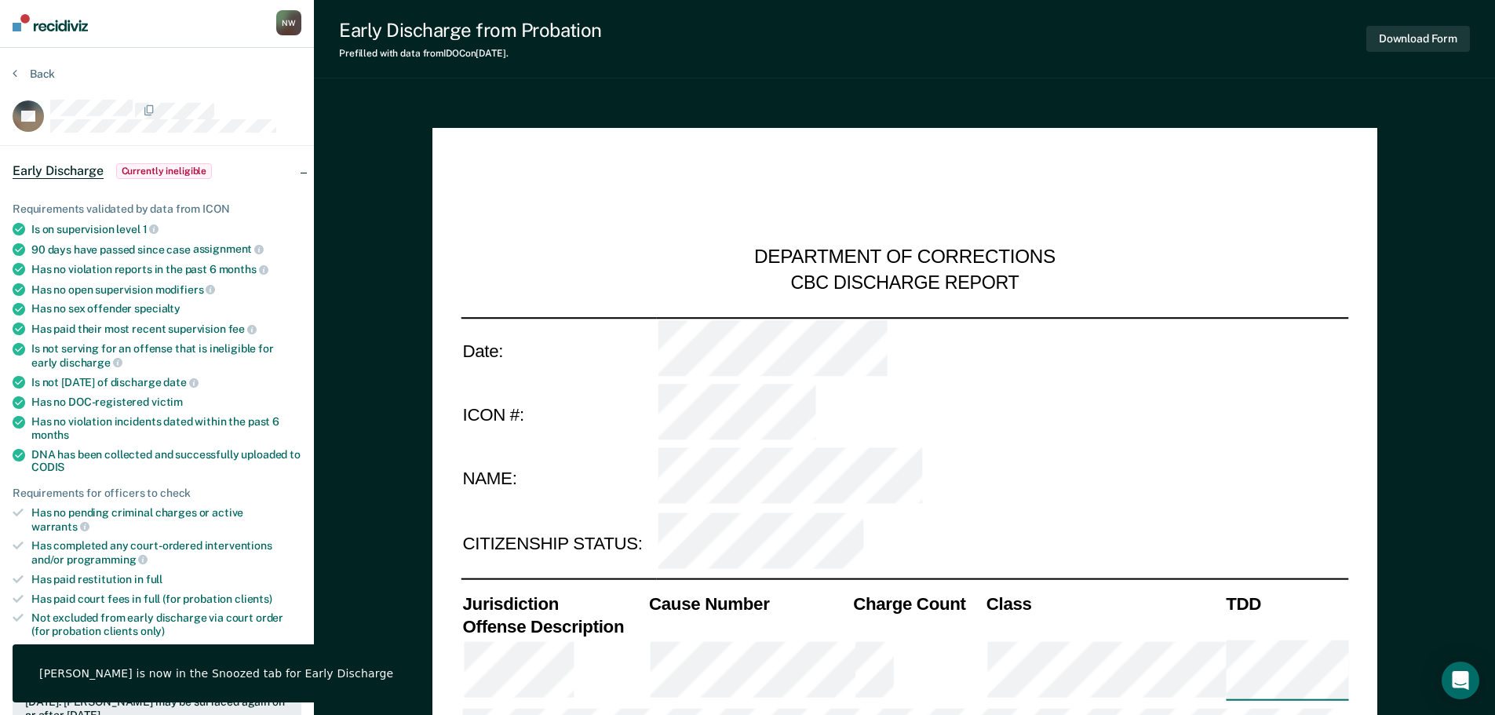
scroll to position [0, 0]
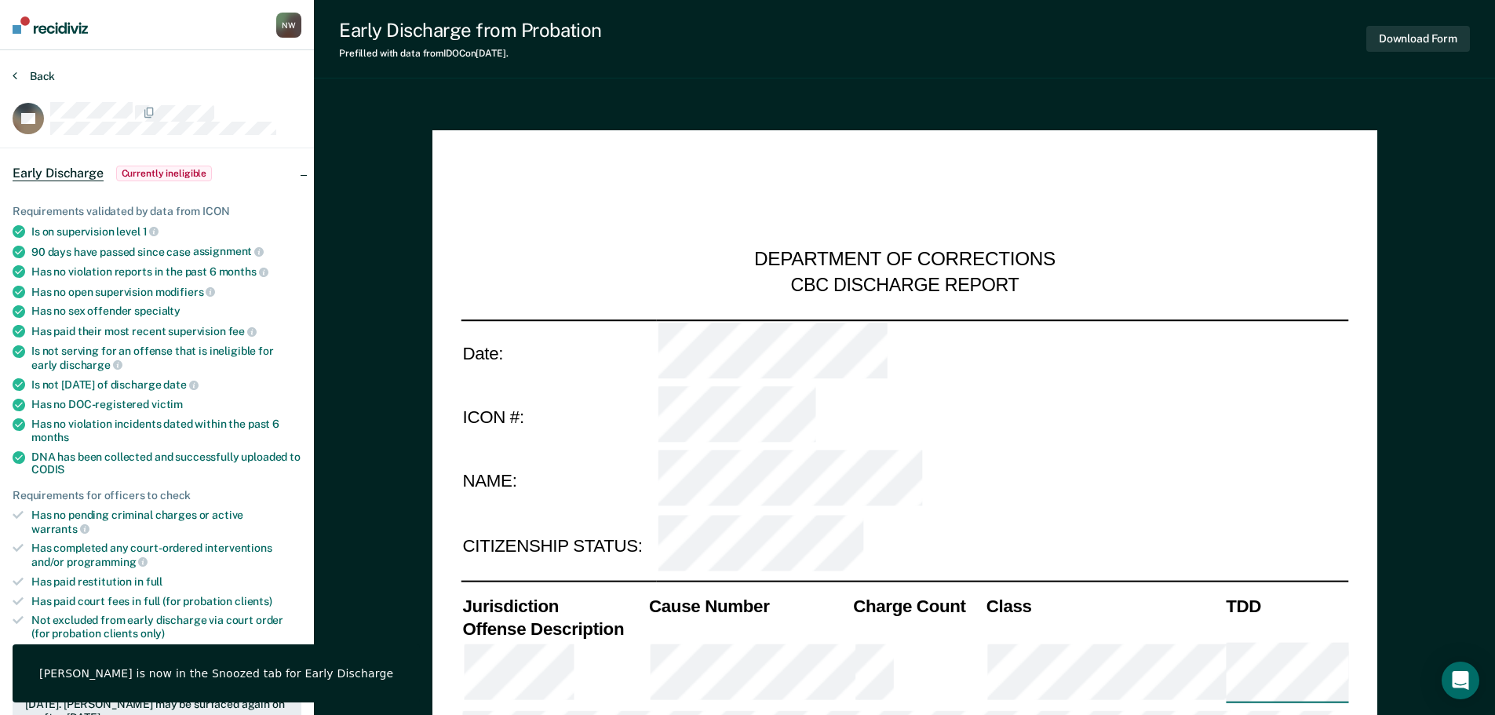
click at [27, 72] on button "Back" at bounding box center [34, 76] width 42 height 14
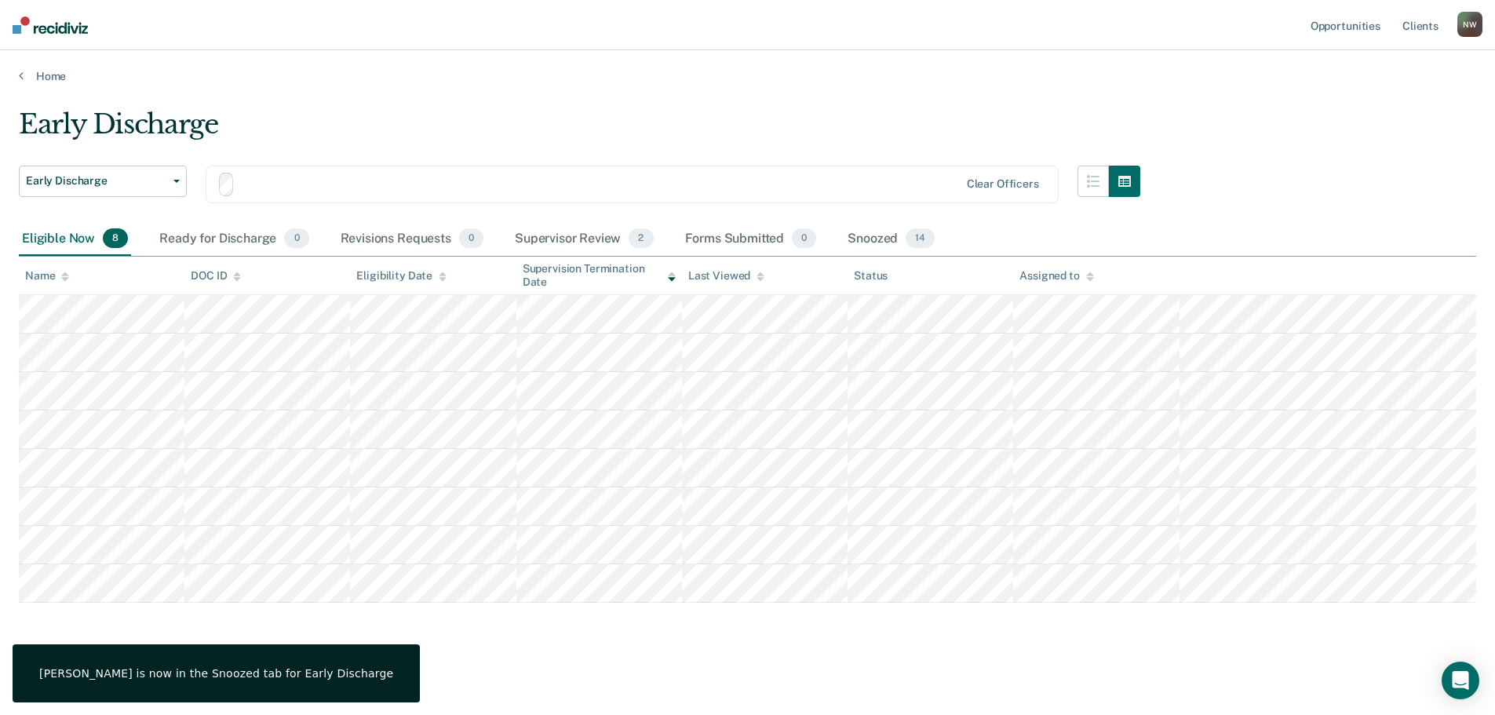
scroll to position [1, 0]
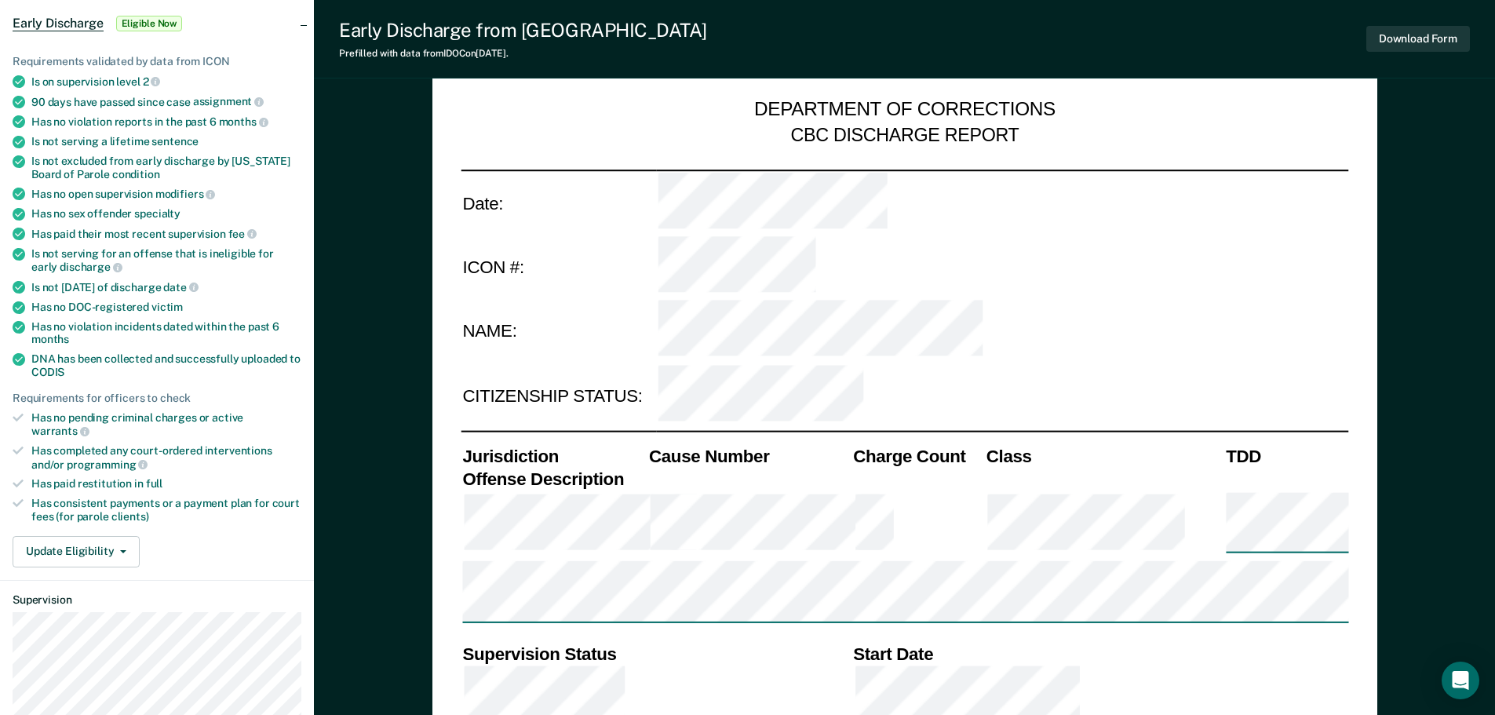
scroll to position [157, 0]
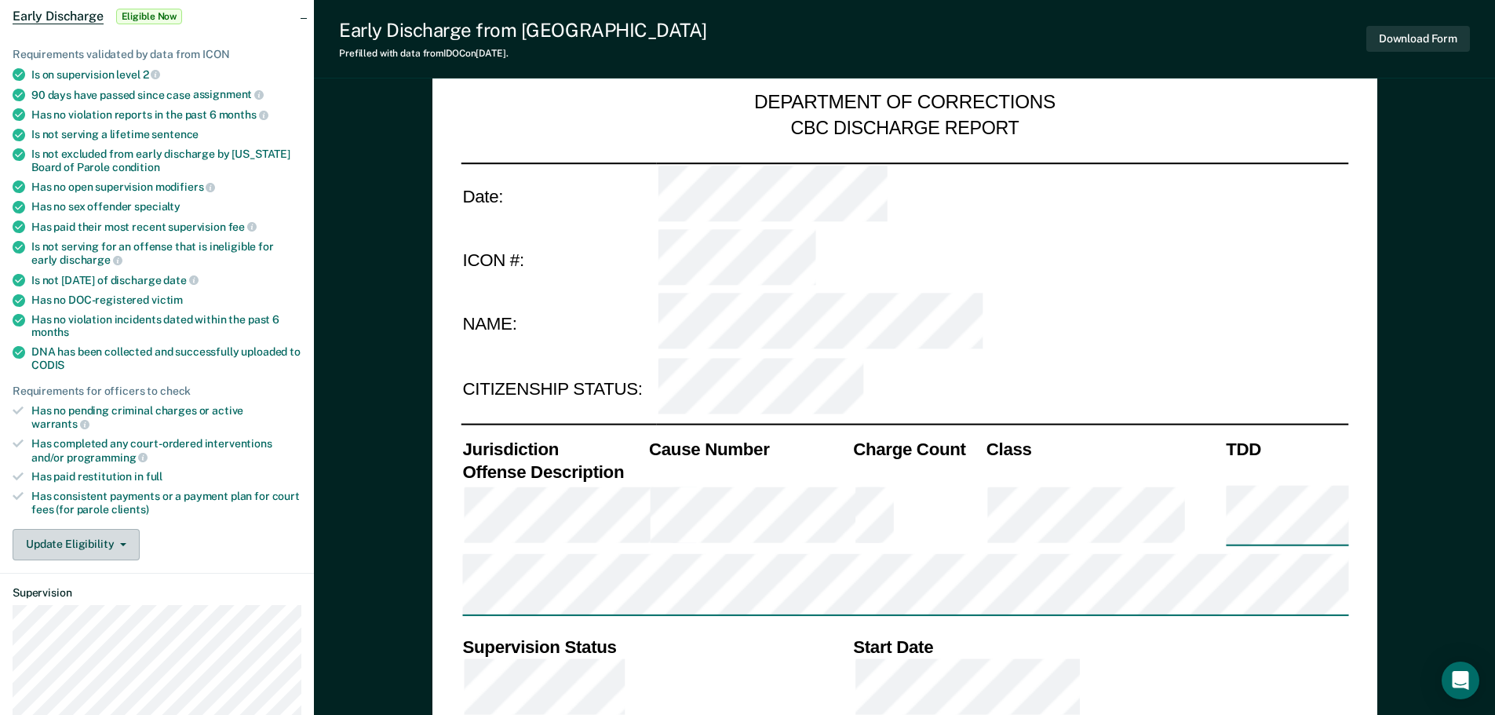
click at [79, 534] on button "Update Eligibility" at bounding box center [76, 544] width 127 height 31
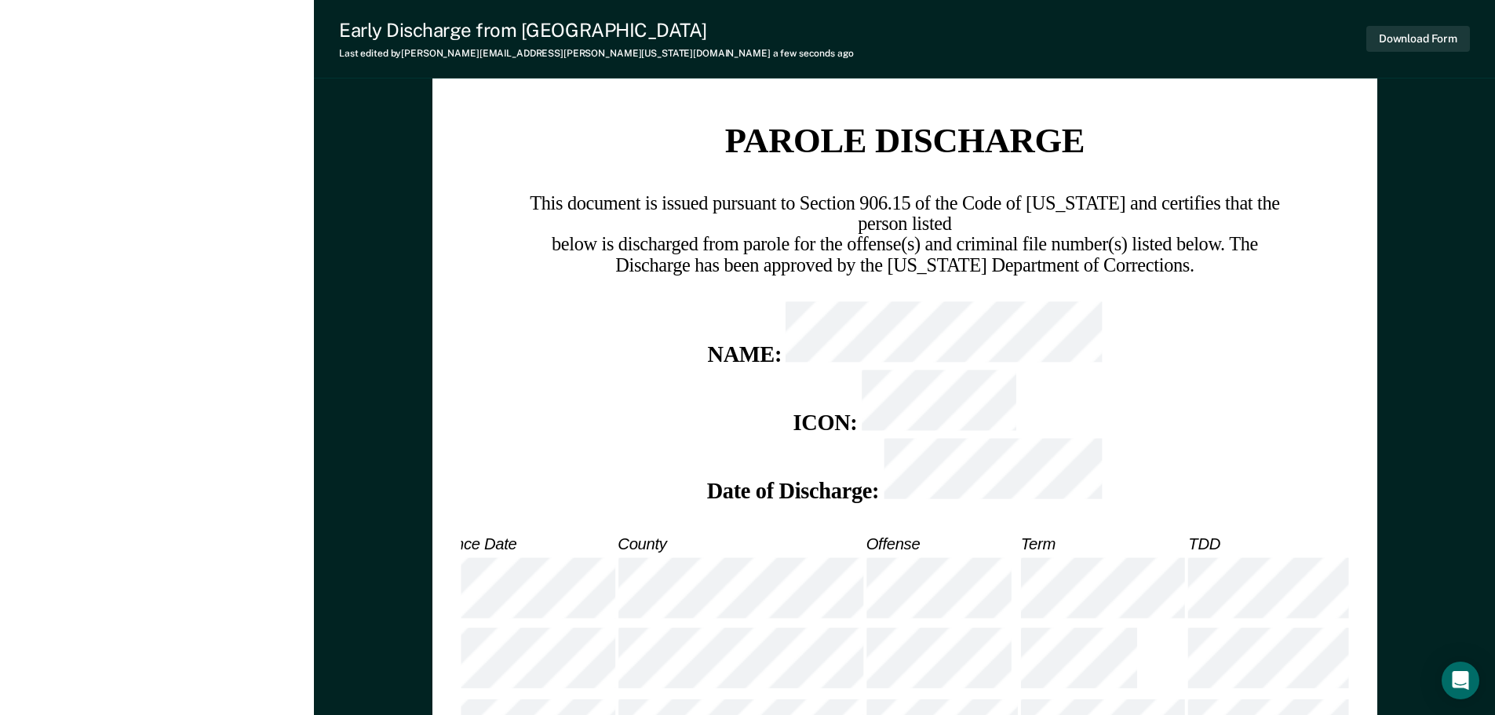
scroll to position [1883, 0]
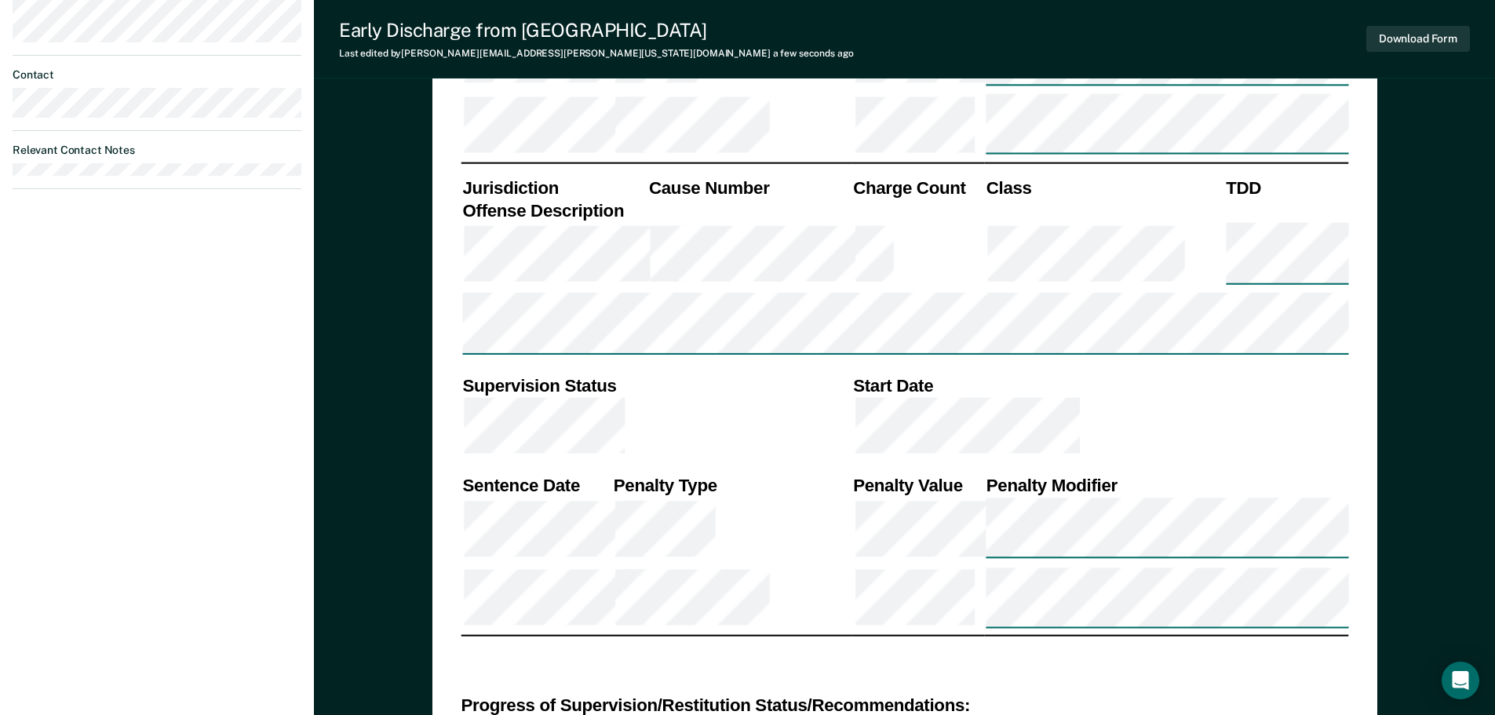
scroll to position [886, 0]
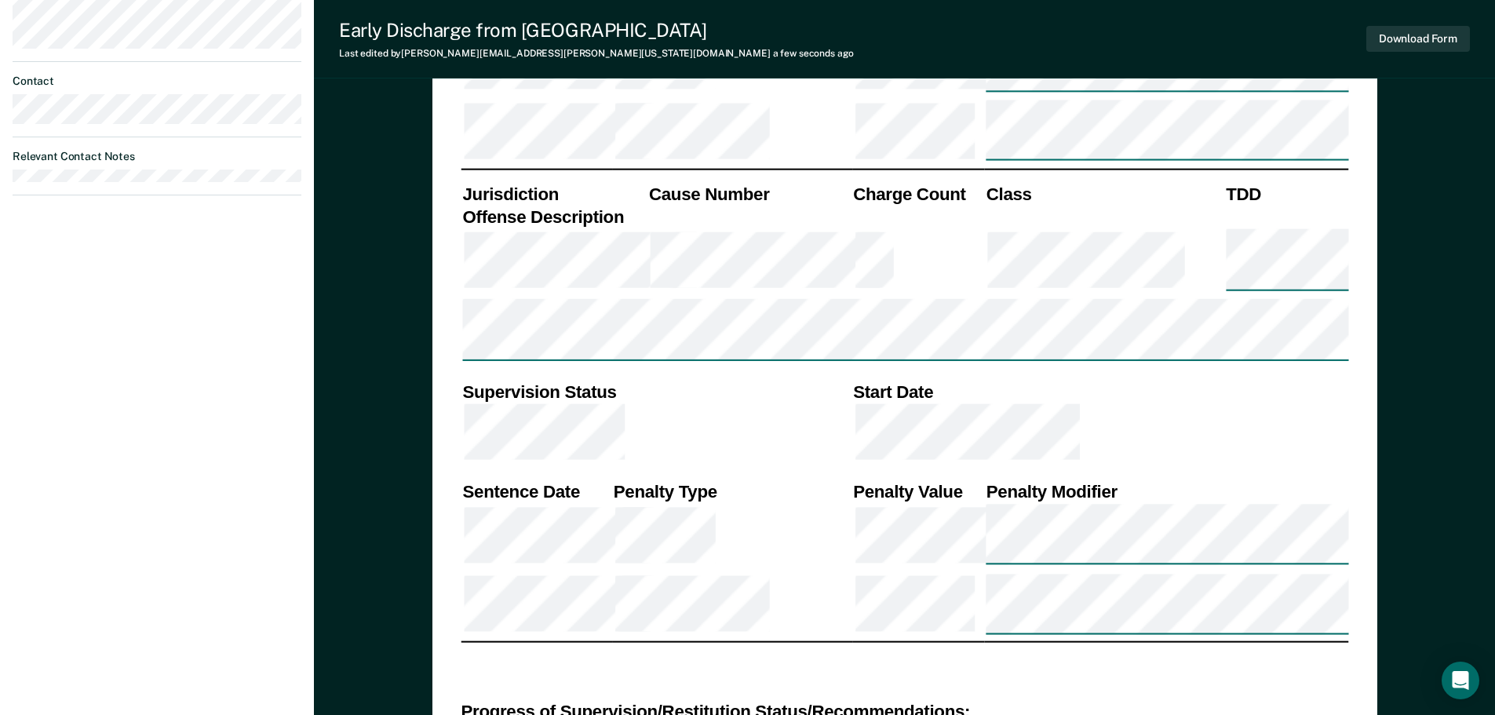
type textarea "x"
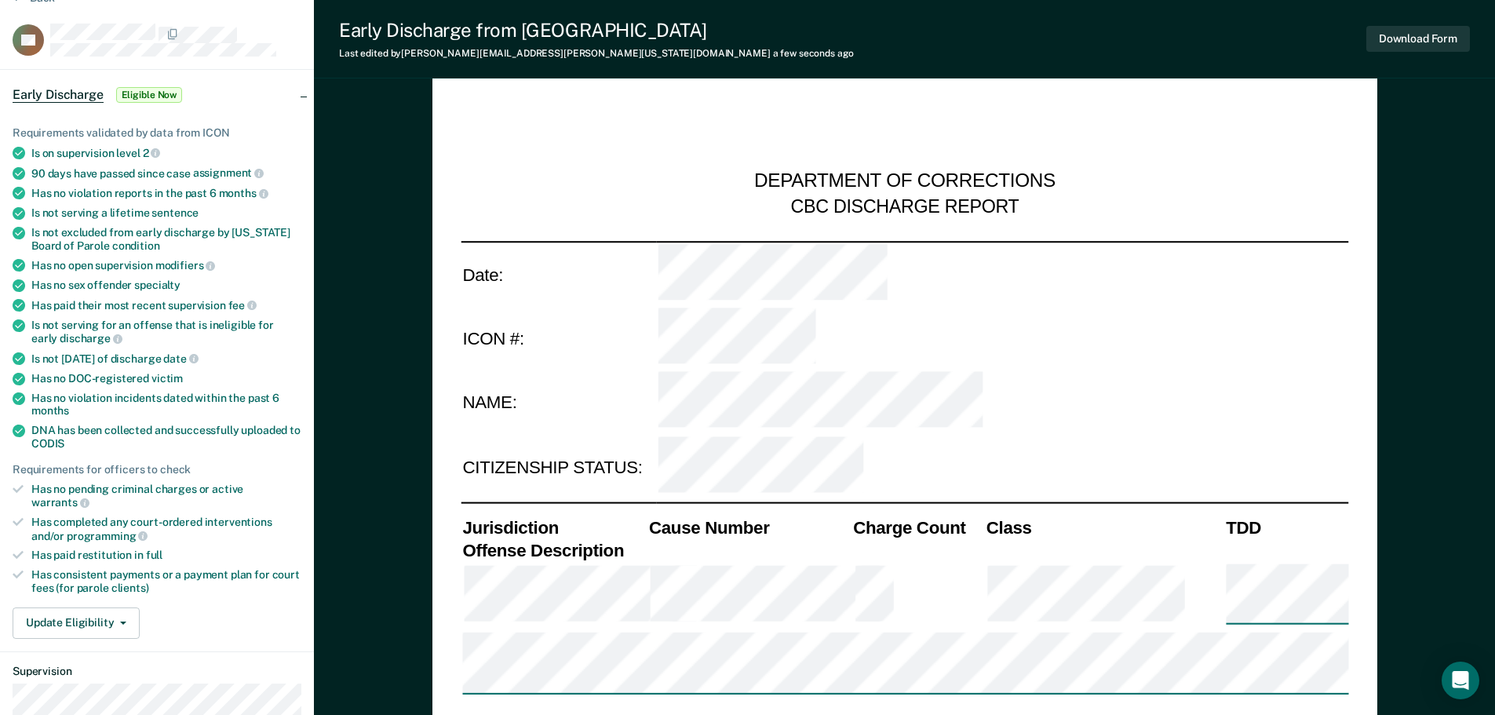
scroll to position [0, 0]
